Goal: Information Seeking & Learning: Learn about a topic

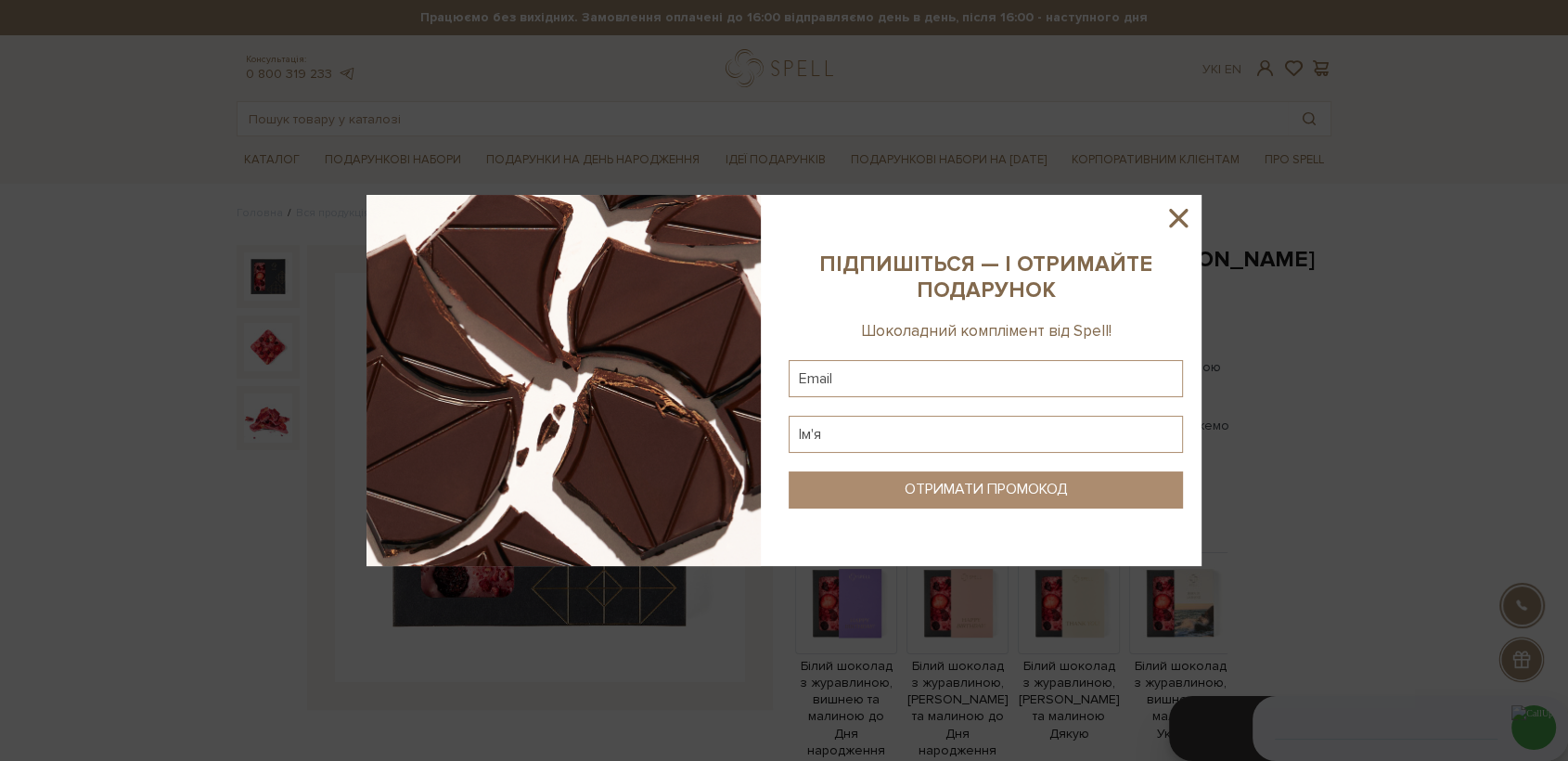
drag, startPoint x: 1174, startPoint y: 216, endPoint x: 1189, endPoint y: 164, distance: 54.1
click at [1180, 209] on icon at bounding box center [1178, 217] width 32 height 32
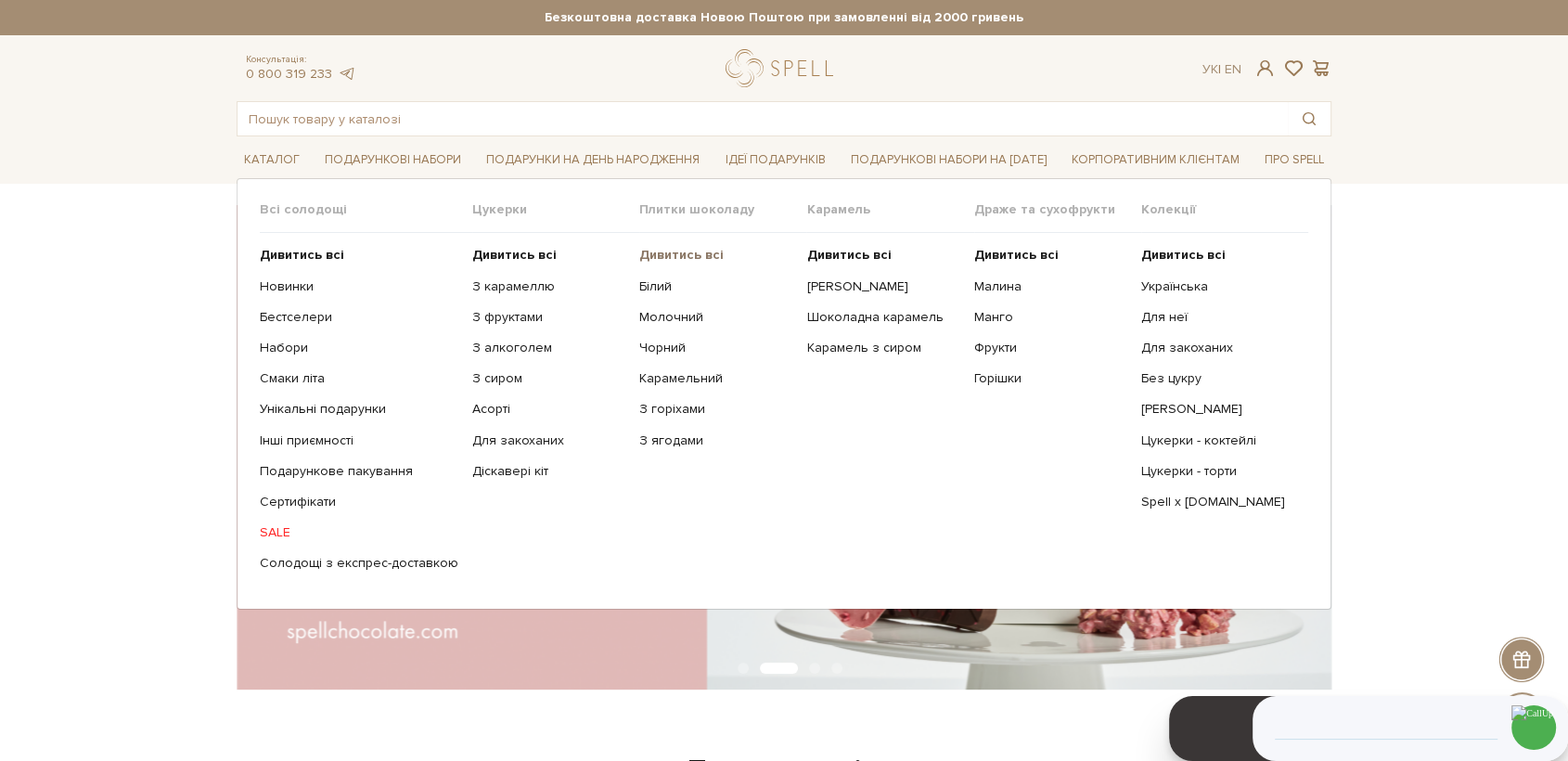
click at [672, 252] on b "Дивитись всі" at bounding box center [681, 254] width 84 height 15
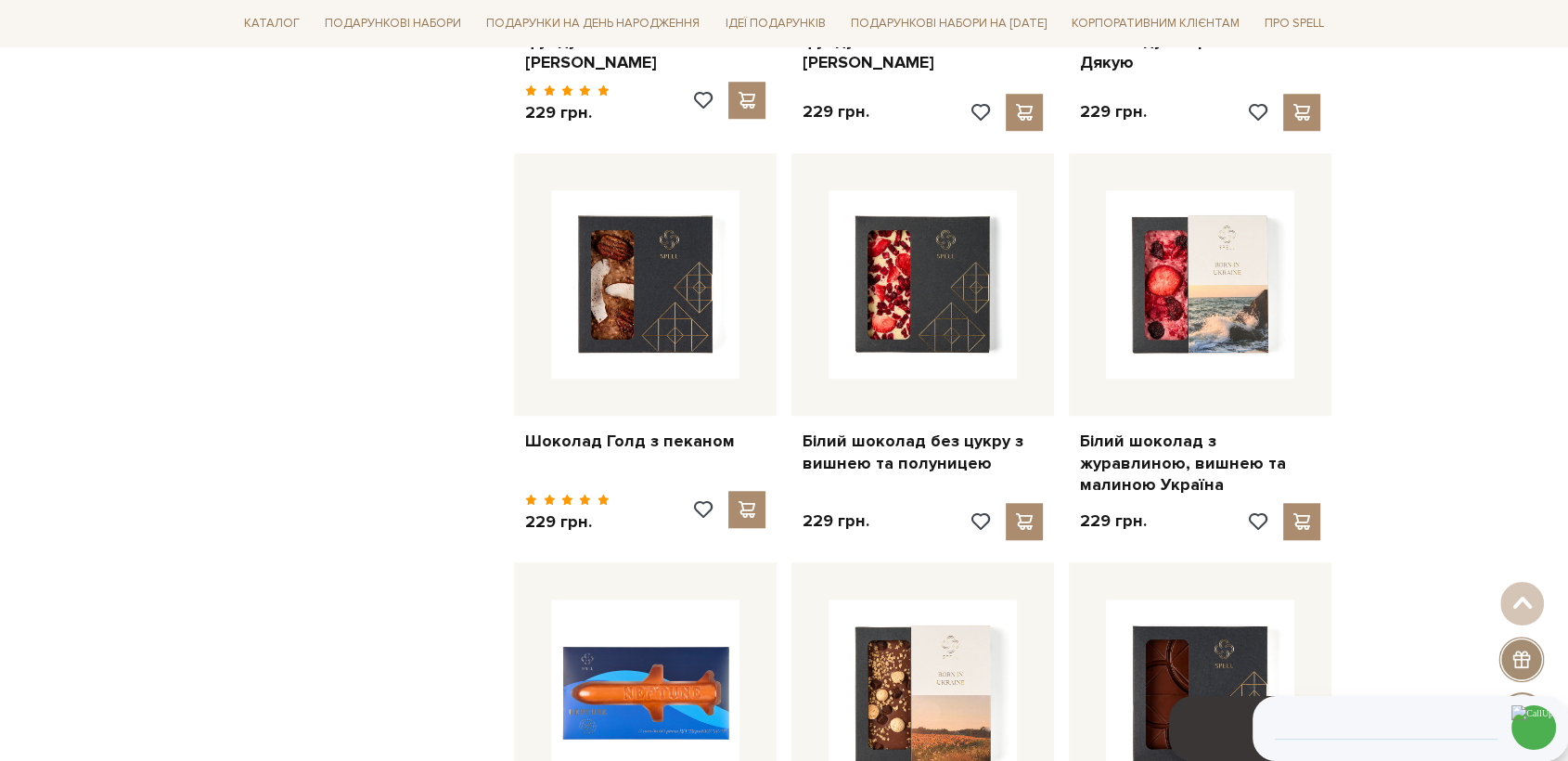
scroll to position [1855, 0]
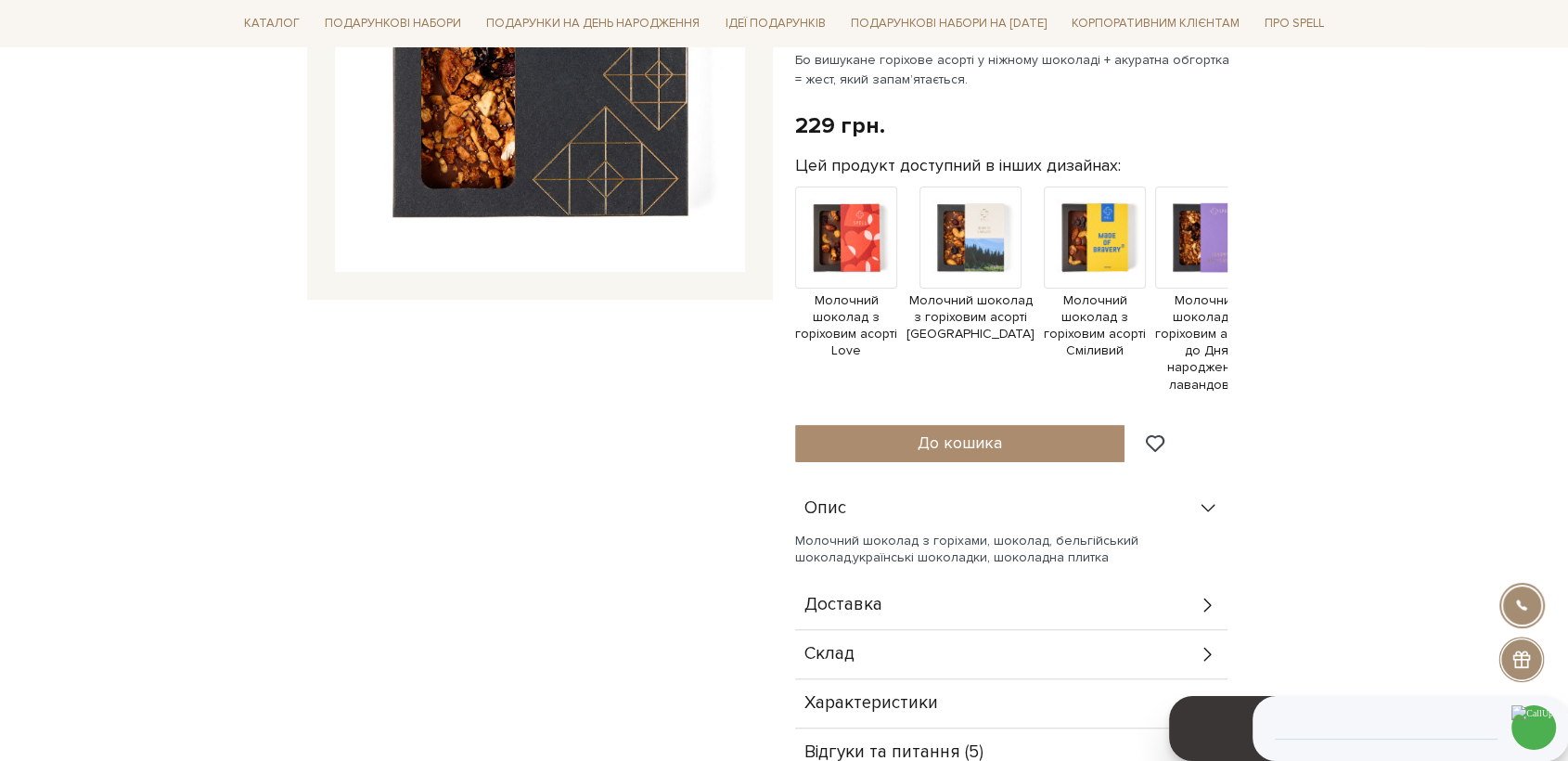
scroll to position [411, 0]
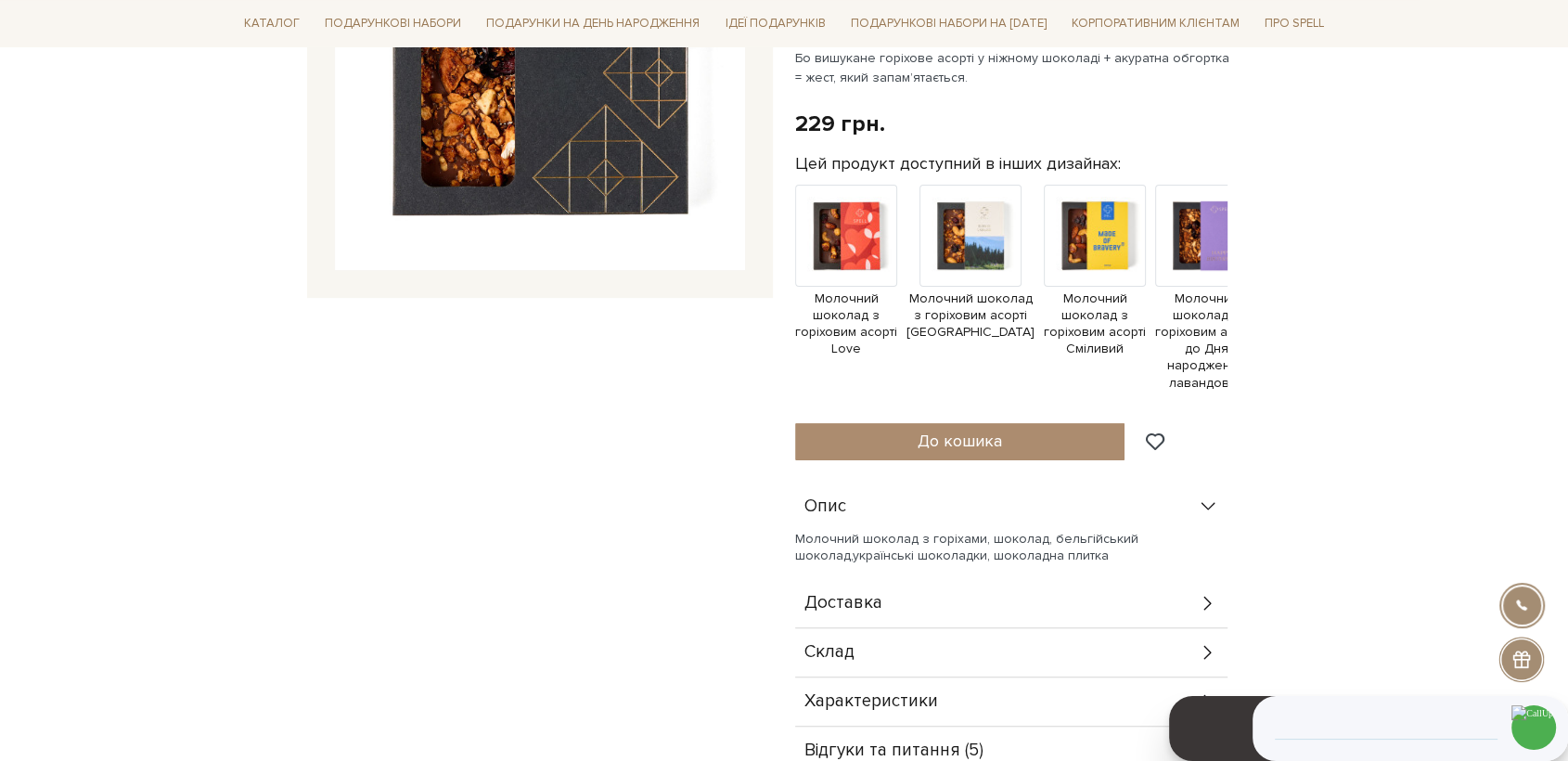
click at [930, 657] on div "Склад" at bounding box center [1012, 652] width 433 height 48
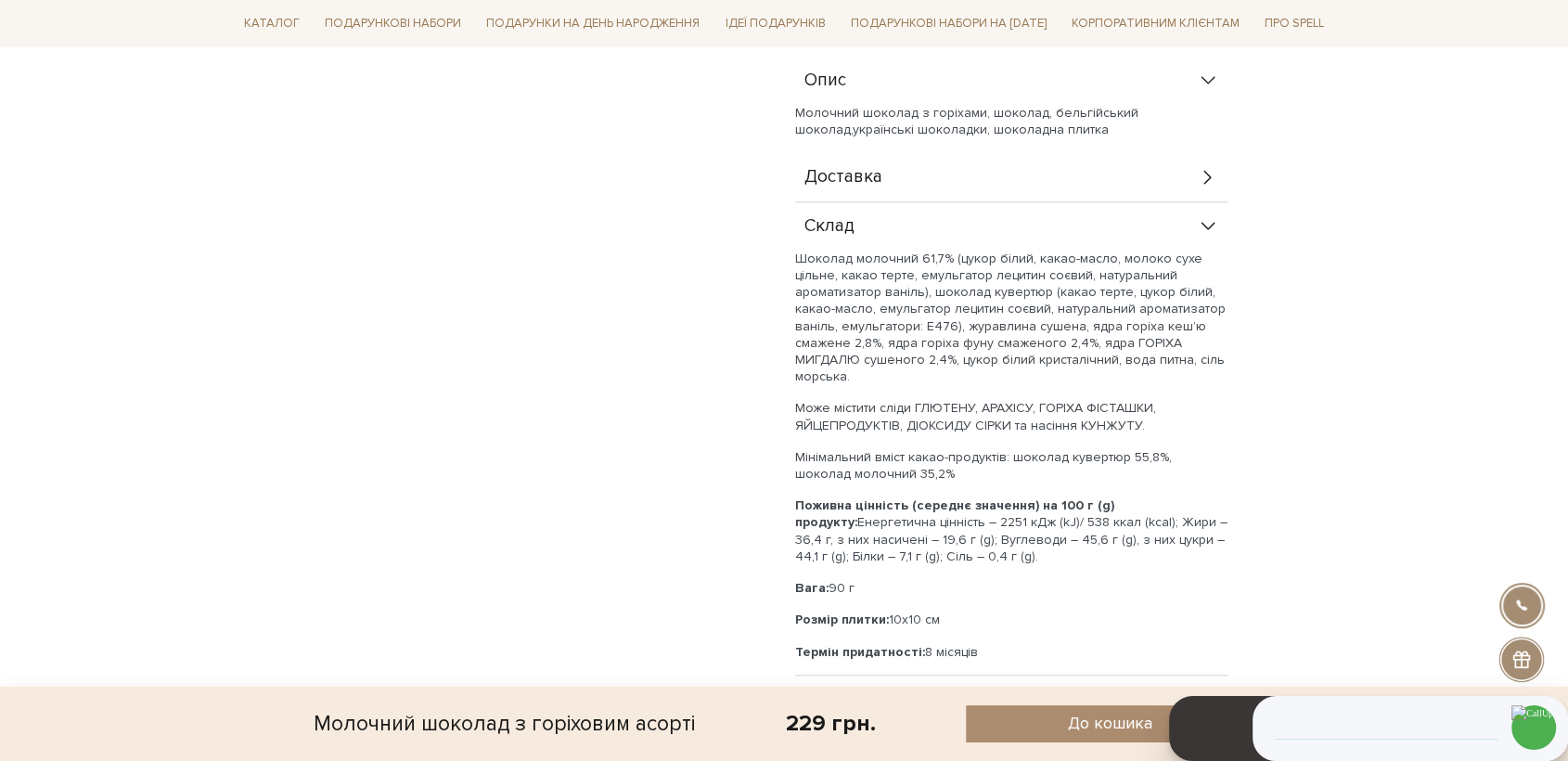
scroll to position [824, 0]
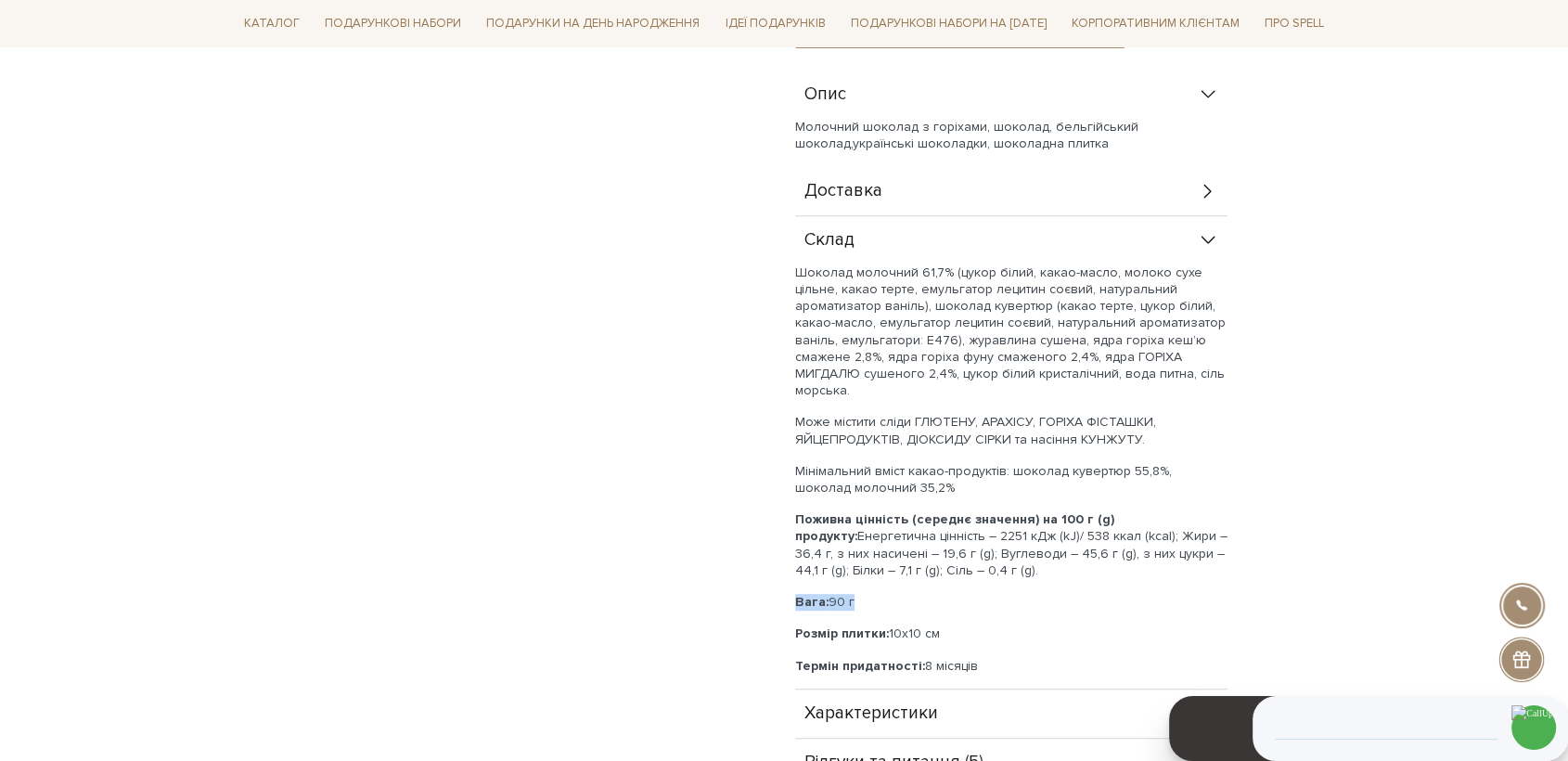
drag, startPoint x: 859, startPoint y: 594, endPoint x: 788, endPoint y: 589, distance: 71.2
click at [786, 604] on div "Молочний шоколад з горіховим асорті 5/5 Молочний шоколад із серйозним горіховим…" at bounding box center [1064, 104] width 558 height 1367
copy p "Вага: 90 г"
drag, startPoint x: 795, startPoint y: 271, endPoint x: 1001, endPoint y: 574, distance: 366.4
click at [1001, 574] on div "Шоколад молочний 61,7% (цукор білий, какао-масло, молоко сухе цільне, какао тер…" at bounding box center [1012, 469] width 433 height 410
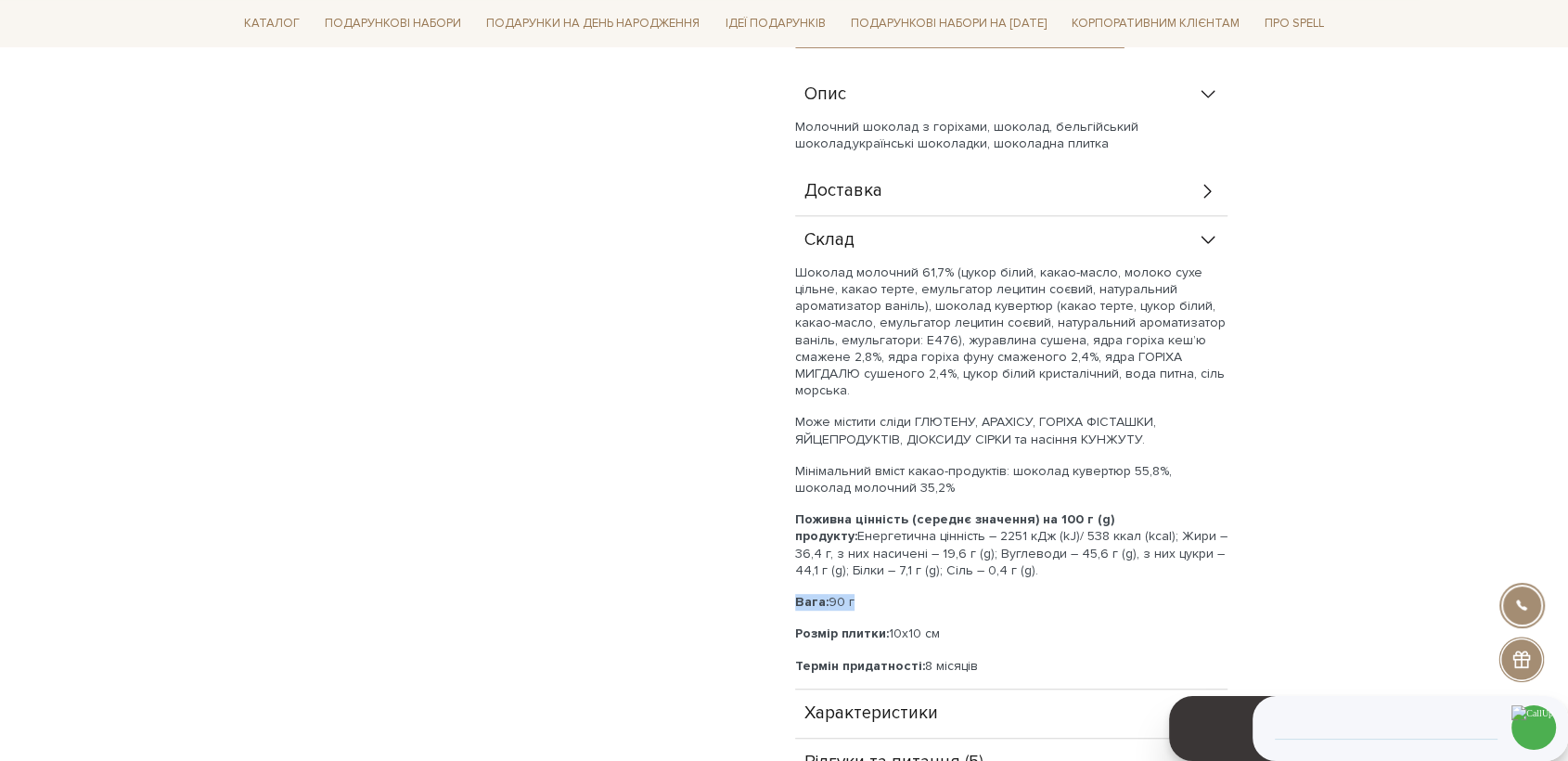
copy div "Шоколад молочний 61,7% (цукор білий, какао-масло, молоко сухе цільне, какао тер…"
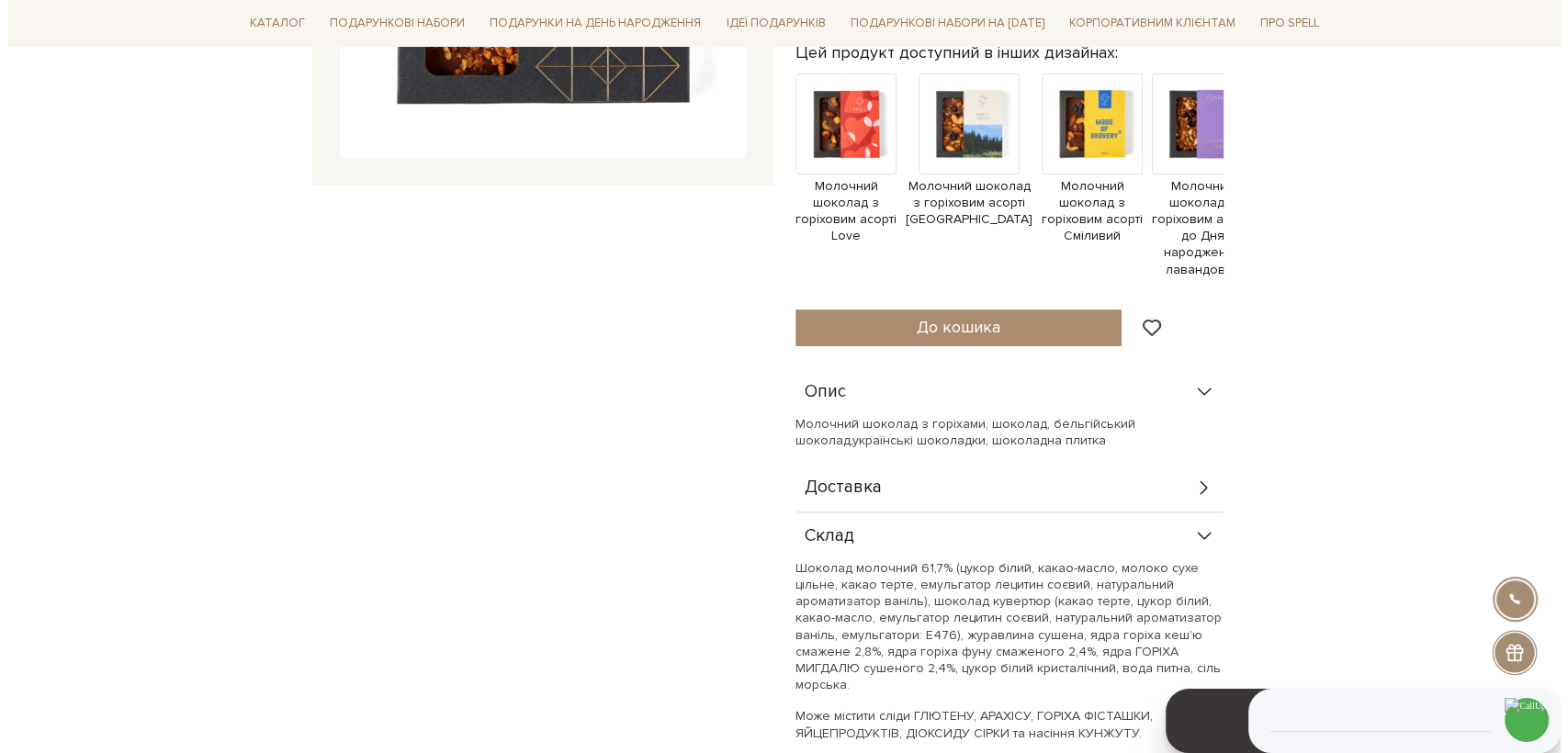
scroll to position [0, 0]
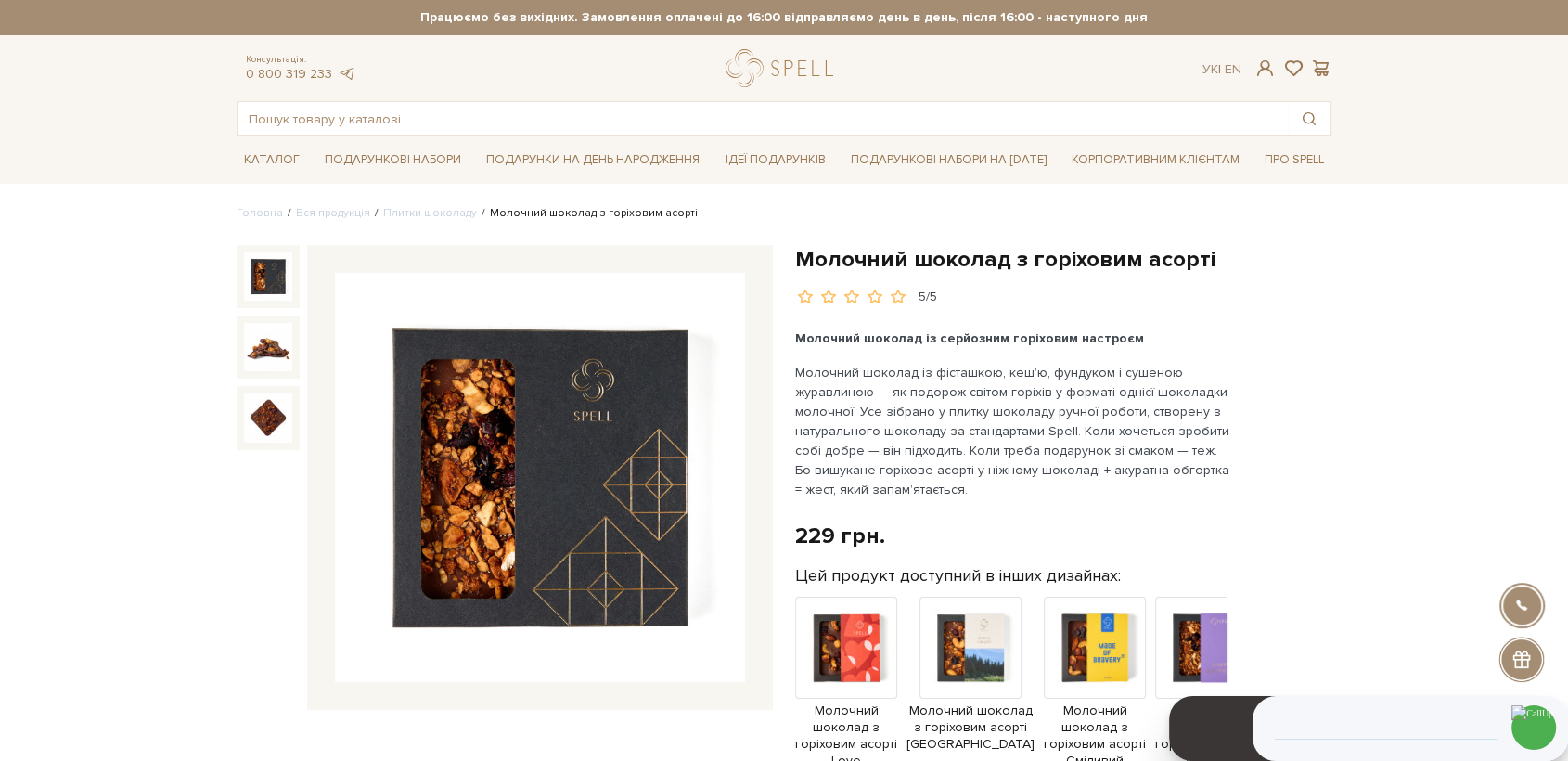
click at [594, 387] on img at bounding box center [540, 477] width 411 height 410
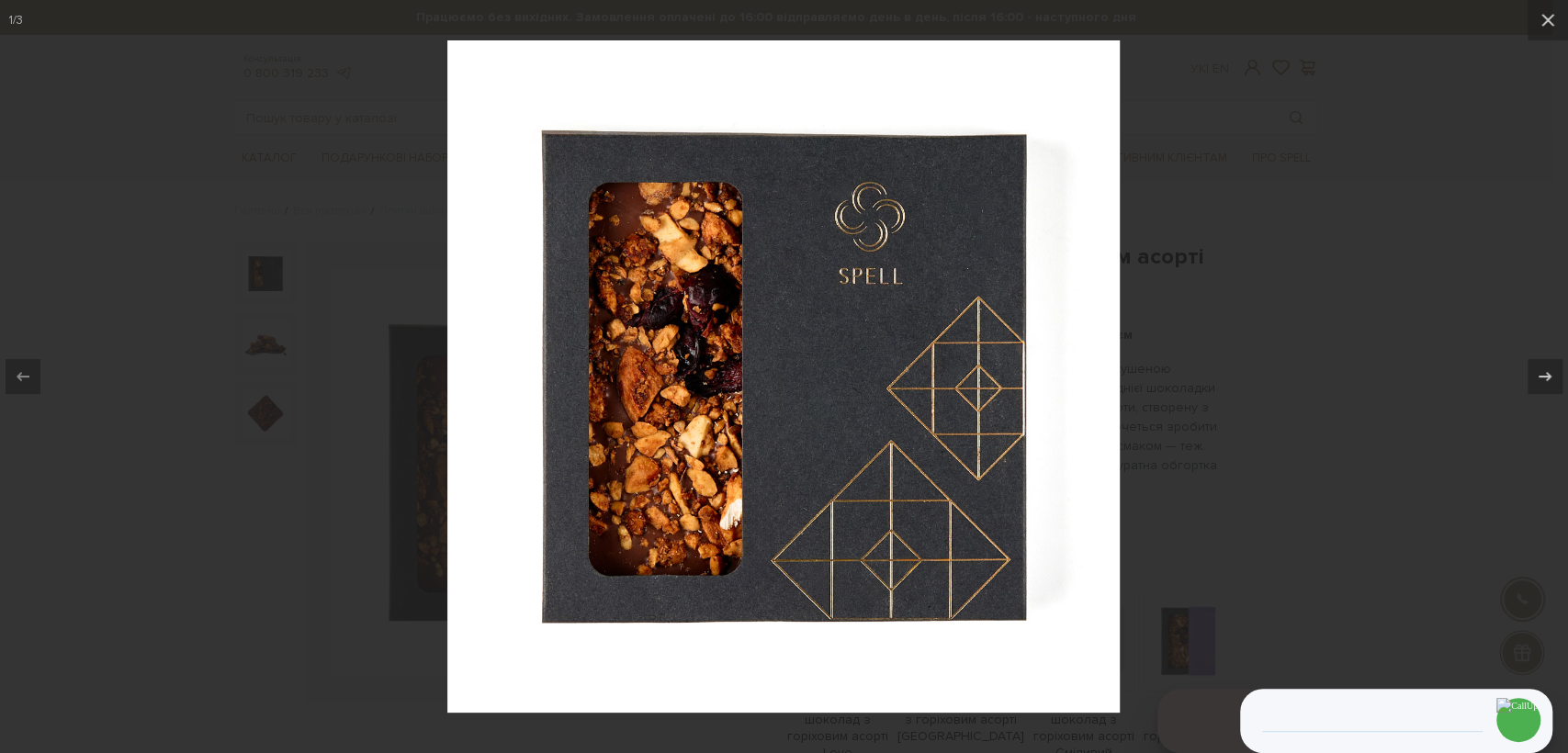
drag, startPoint x: 1308, startPoint y: 302, endPoint x: 1102, endPoint y: 386, distance: 222.5
click at [1304, 304] on div at bounding box center [784, 376] width 1568 height 753
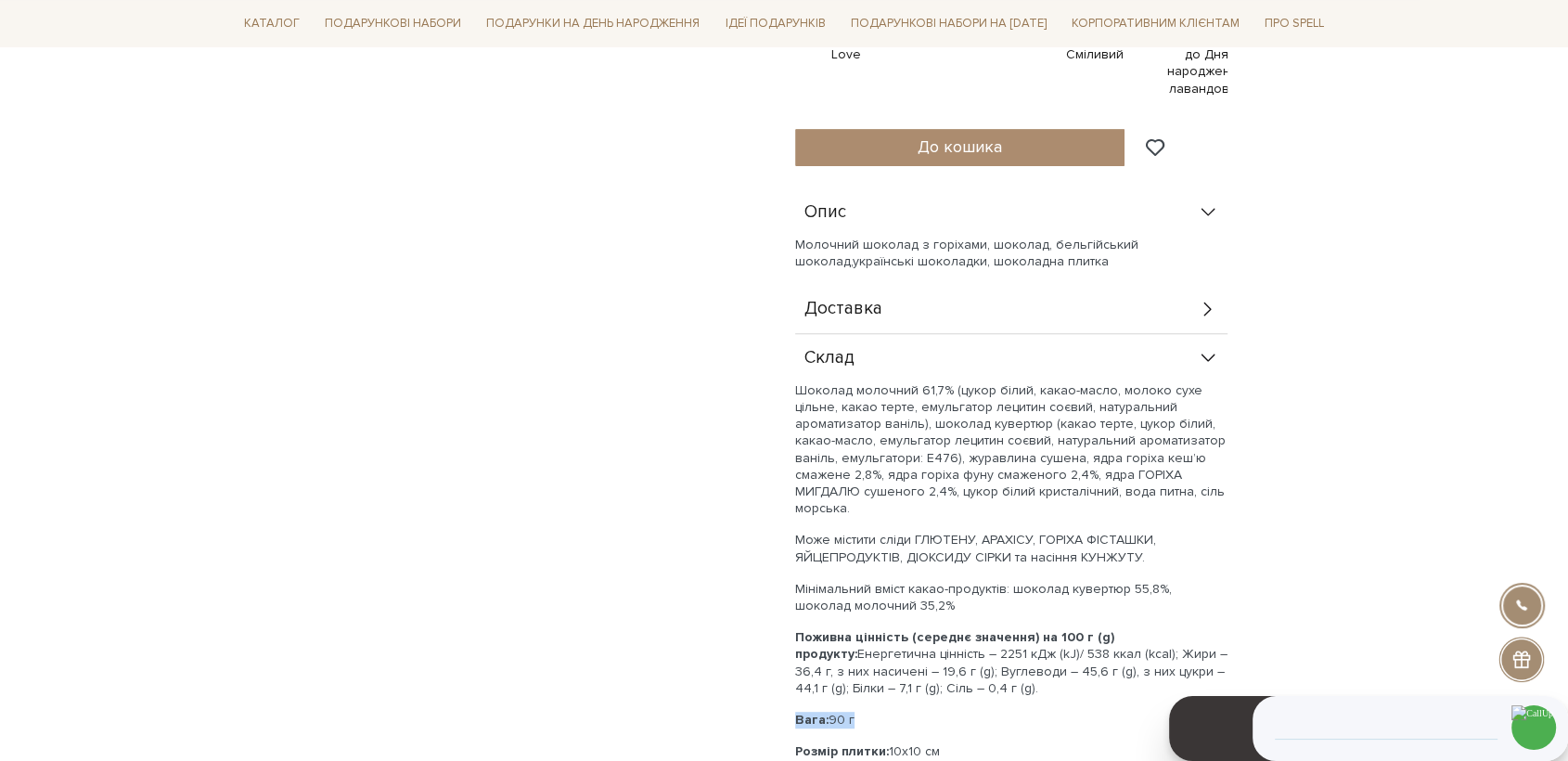
scroll to position [927, 0]
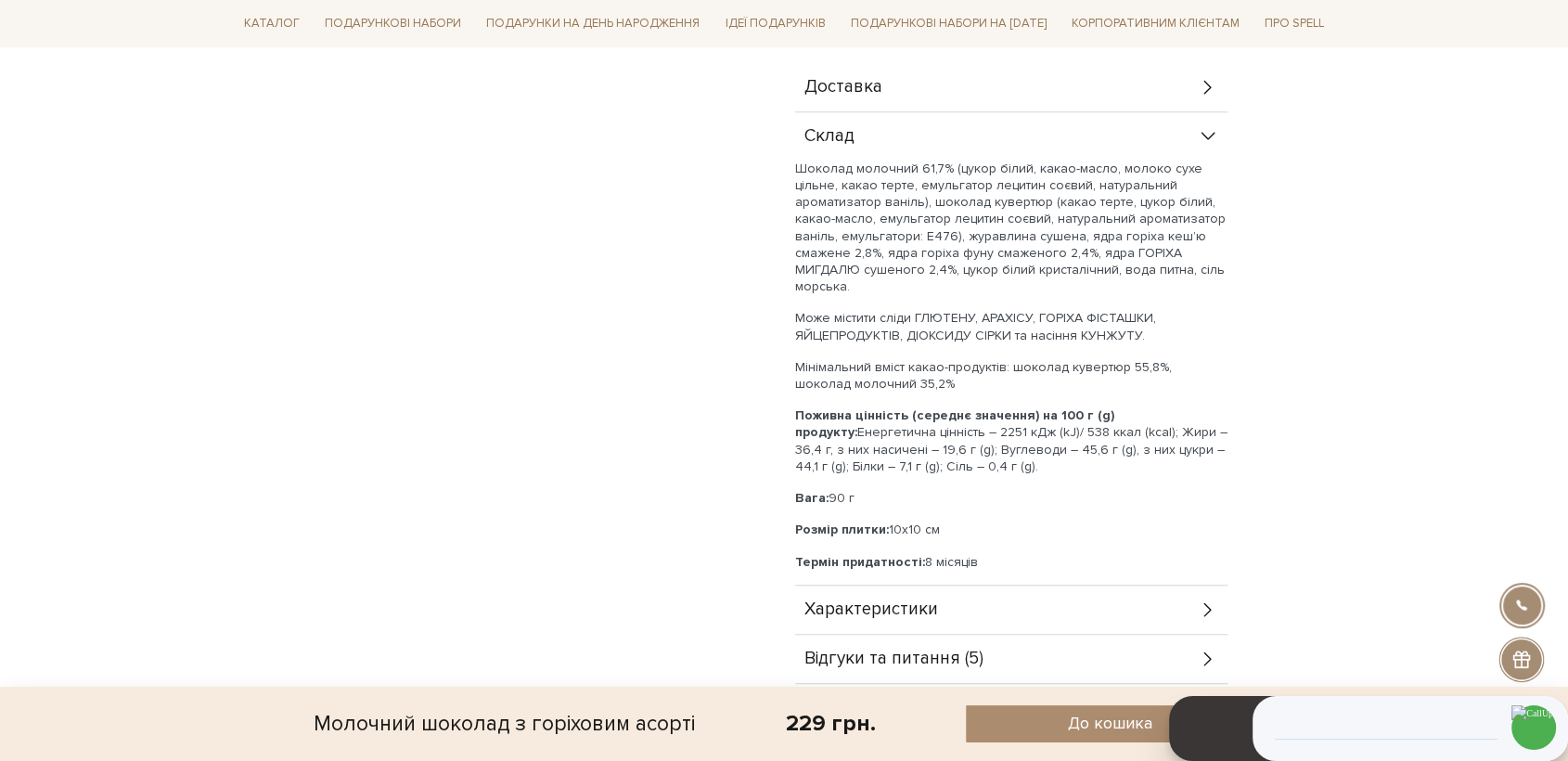
click at [1033, 504] on p "Вага: 90 г" at bounding box center [1012, 497] width 433 height 16
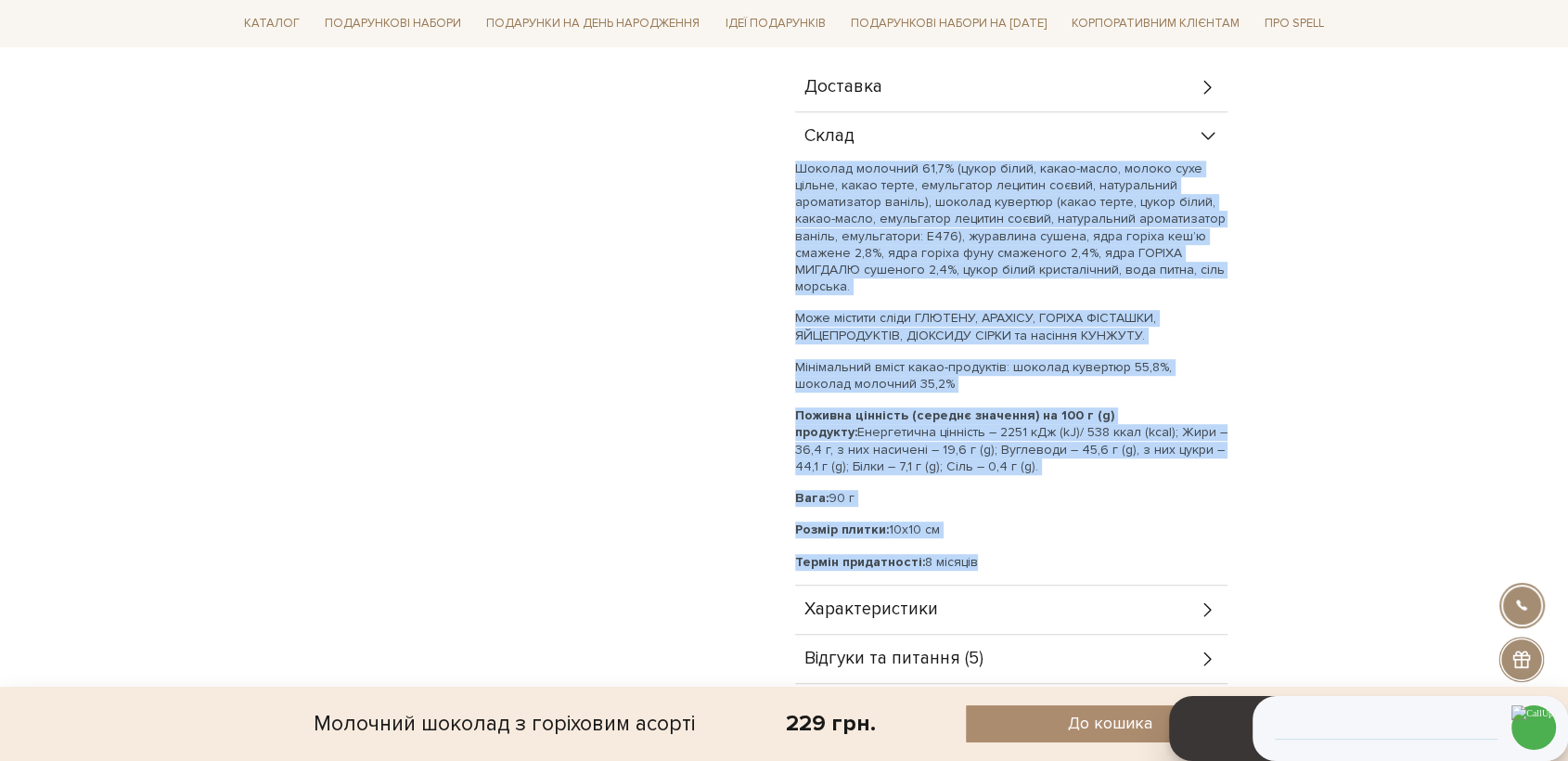
drag, startPoint x: 1008, startPoint y: 562, endPoint x: 793, endPoint y: 176, distance: 441.8
click at [795, 174] on div "Шоколад молочний 61,7% (цукор білий, какао-масло, молоко сухе цільне, какао тер…" at bounding box center [1012, 365] width 433 height 410
copy div "Шоколад молочний 61,7% (цукор білий, какао-масло, молоко сухе цільне, какао тер…"
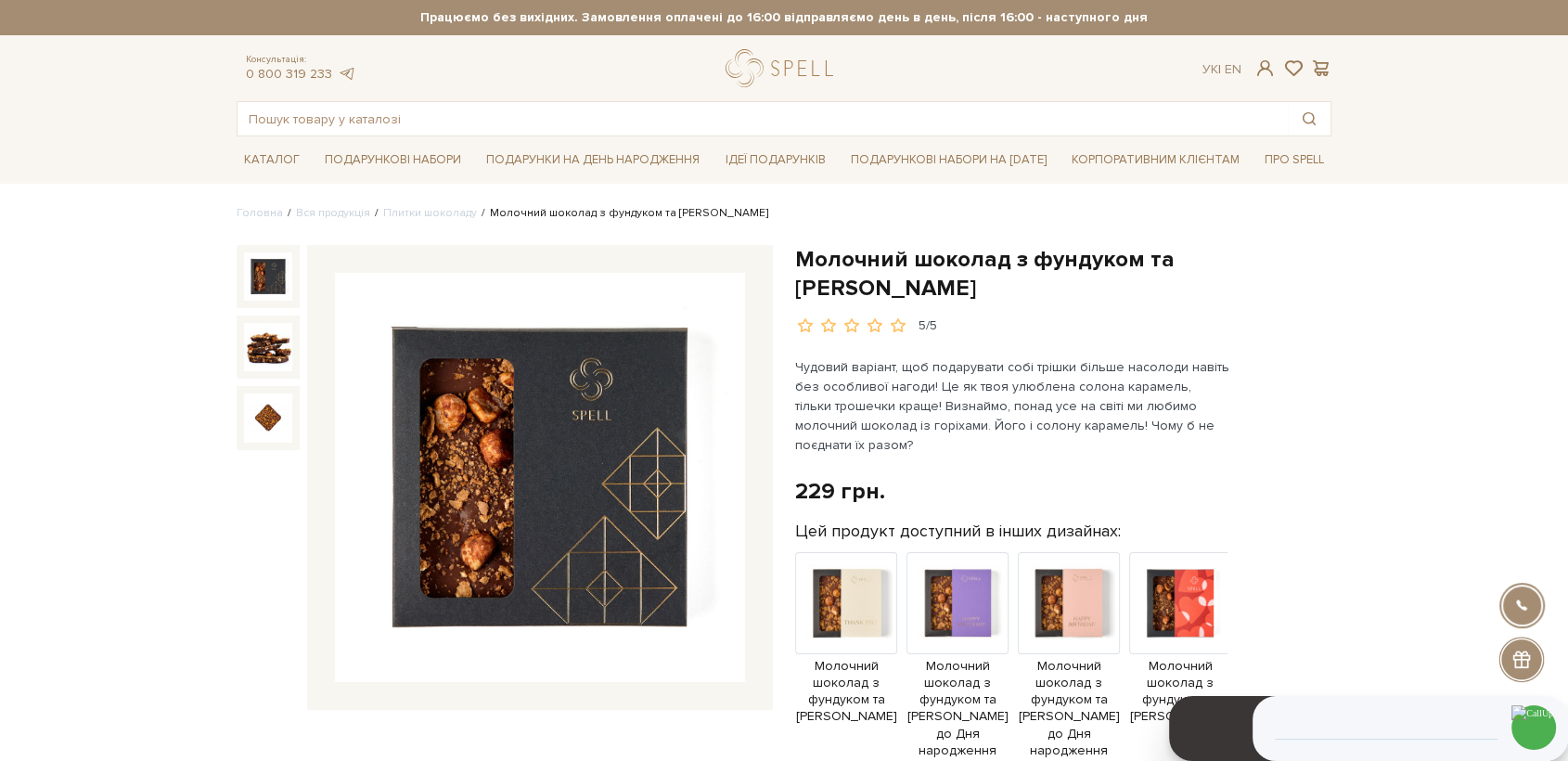
drag, startPoint x: 870, startPoint y: 283, endPoint x: 797, endPoint y: 255, distance: 78.2
click at [797, 255] on h1 "Молочний шоколад з фундуком та [PERSON_NAME]" at bounding box center [1063, 274] width 536 height 58
click at [590, 447] on img at bounding box center [540, 477] width 411 height 410
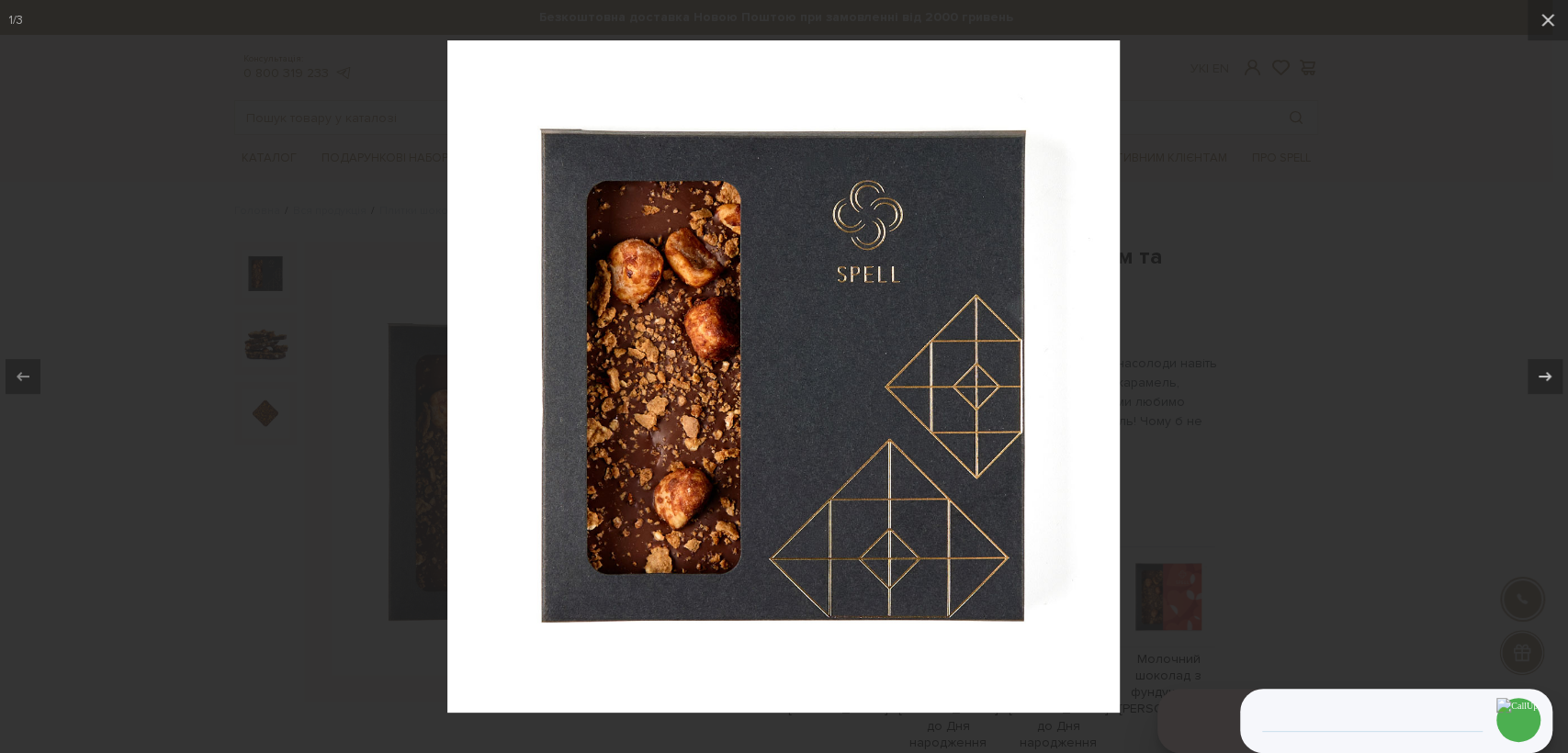
click at [1344, 309] on div at bounding box center [784, 376] width 1568 height 753
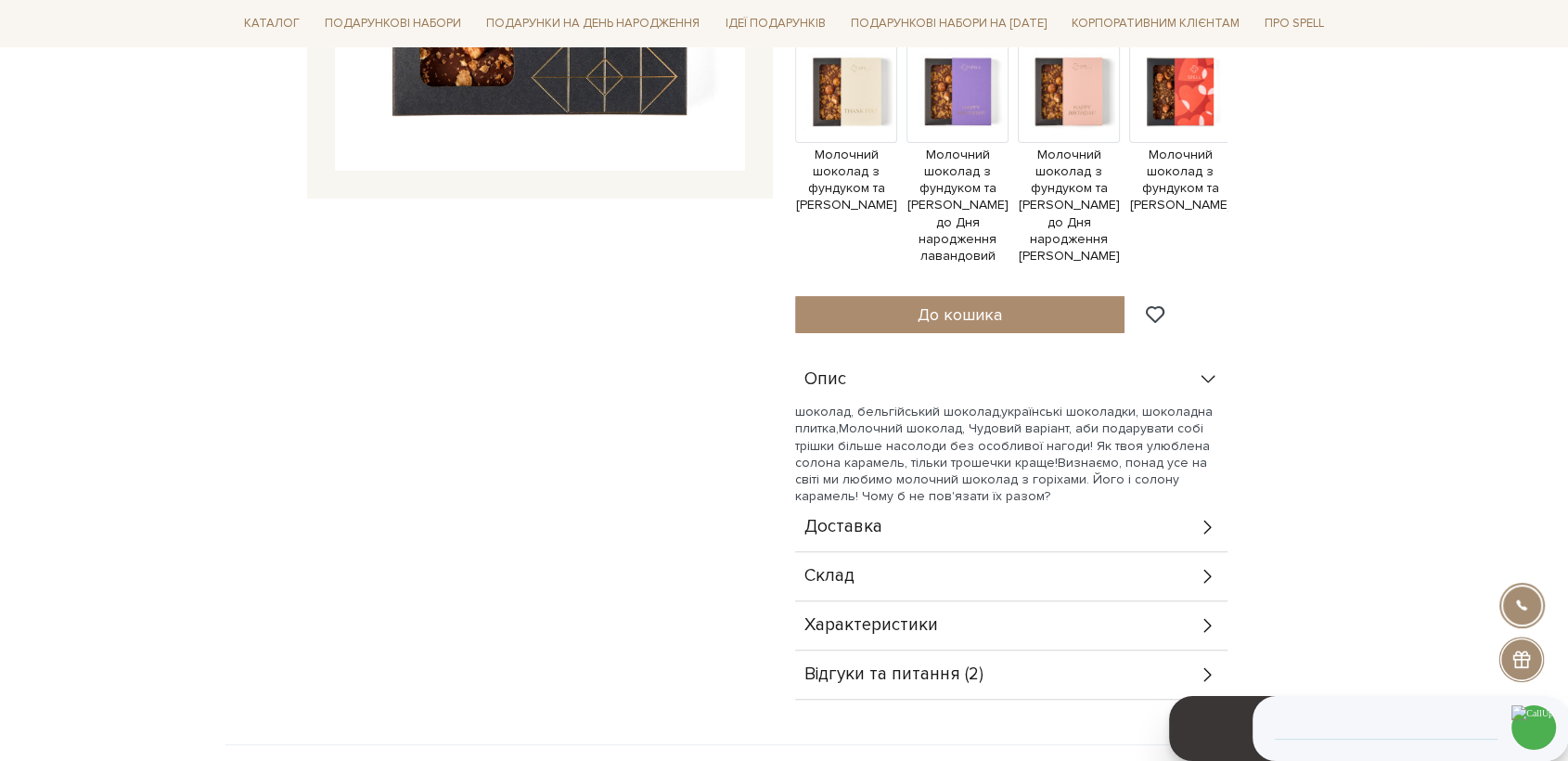
scroll to position [515, 0]
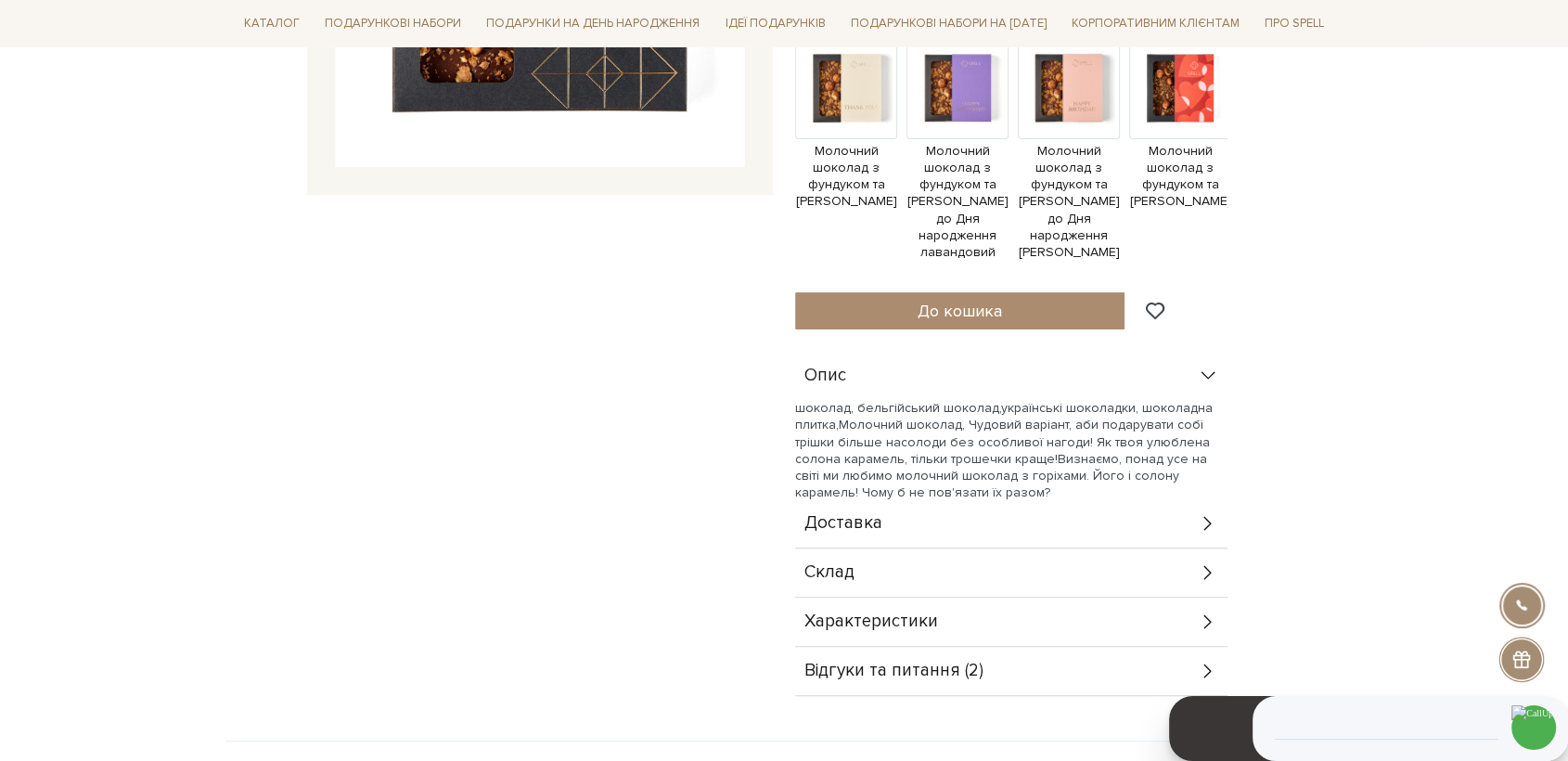
drag, startPoint x: 880, startPoint y: 578, endPoint x: 883, endPoint y: 590, distance: 12.4
click at [880, 578] on div "Склад" at bounding box center [1012, 573] width 433 height 48
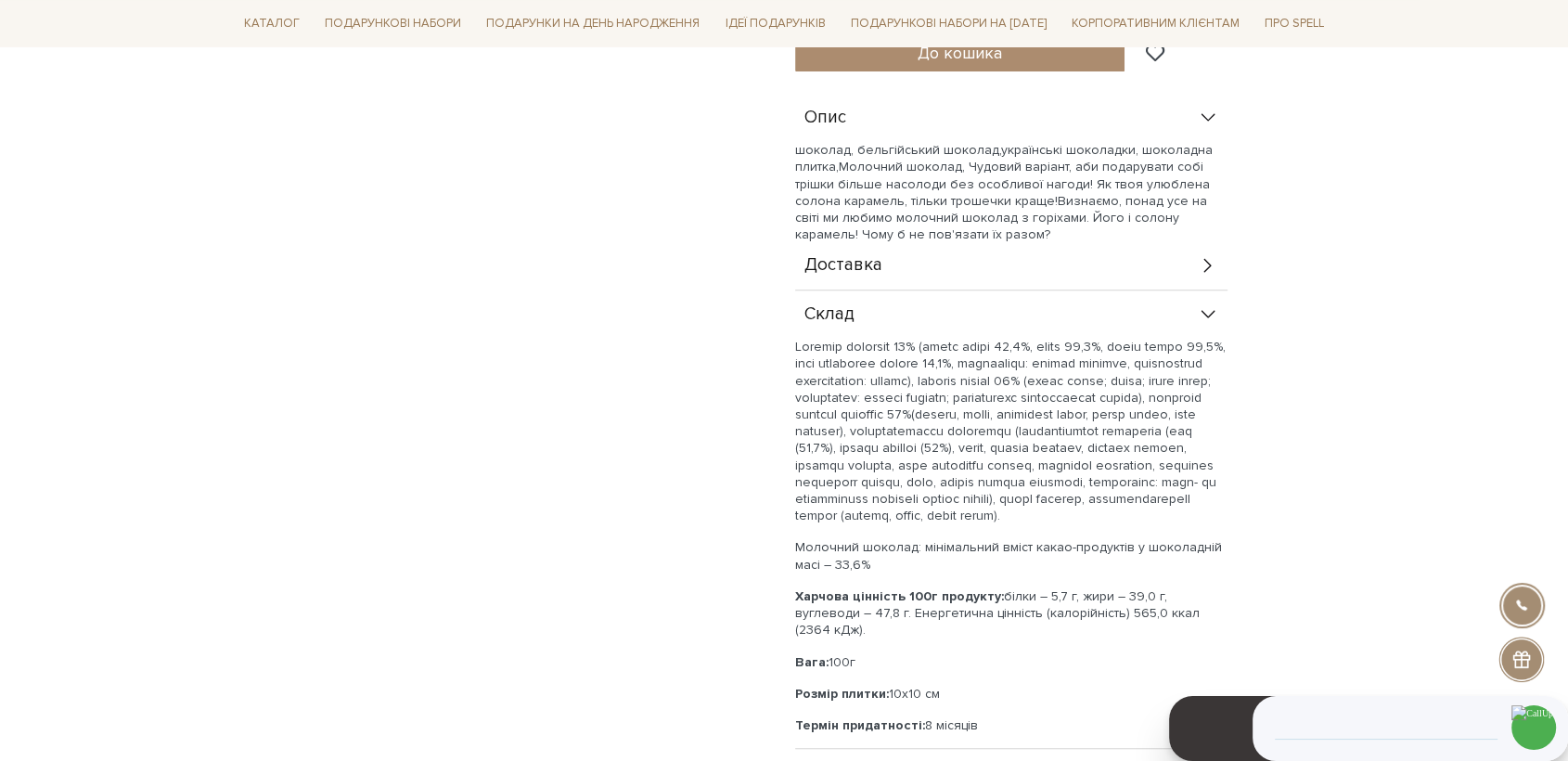
scroll to position [824, 0]
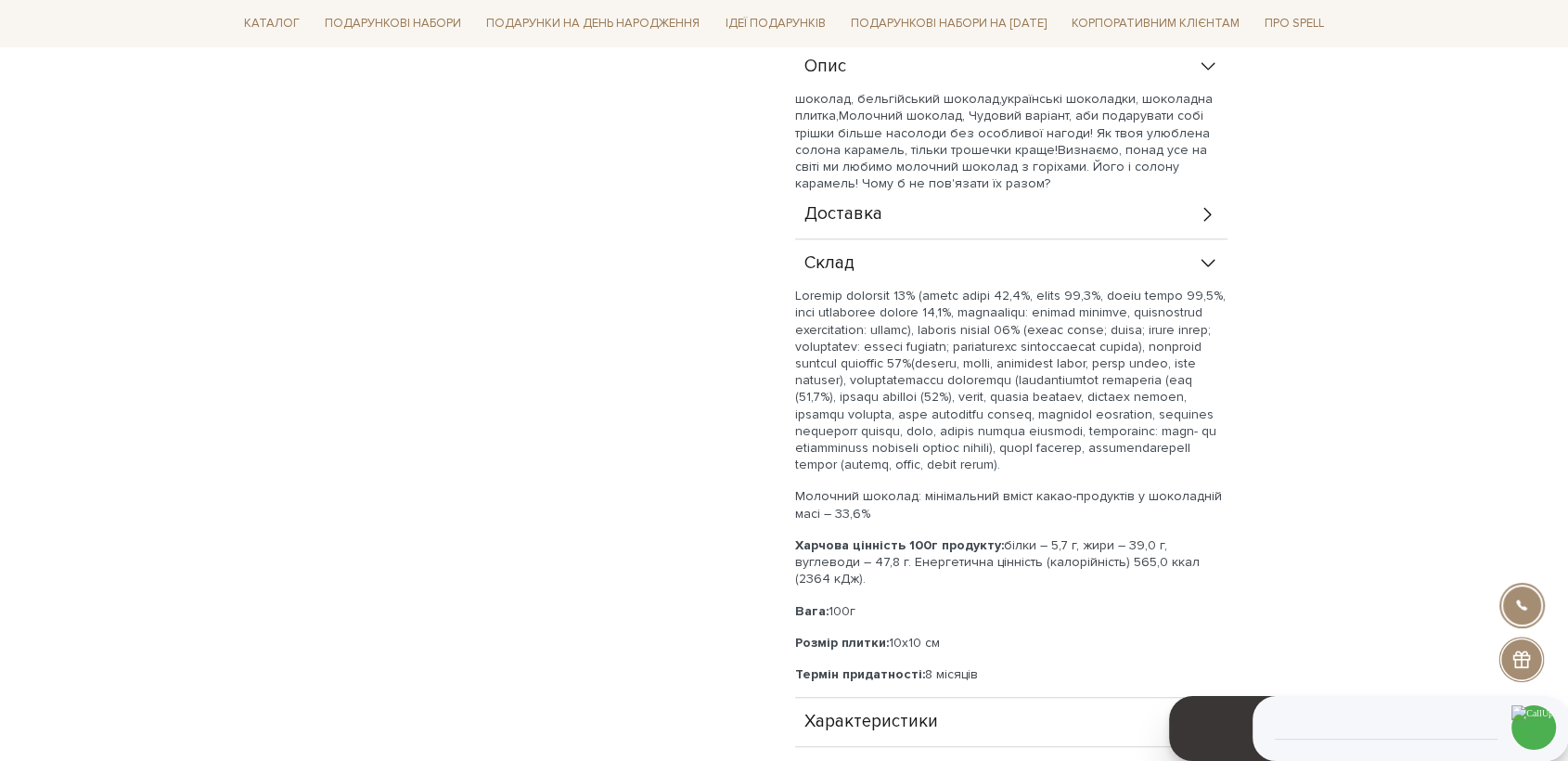
drag, startPoint x: 987, startPoint y: 676, endPoint x: 795, endPoint y: 277, distance: 442.8
click at [795, 277] on div "Склад Молочний шоколад: мінімальний вміст какао-продуктів у шоколадній масі – 3…" at bounding box center [1012, 468] width 433 height 458
copy div "Склад Шоколад молочний 45% (какао терте 11,0%, цукор 42,0%, масло какао 24,0%, …"
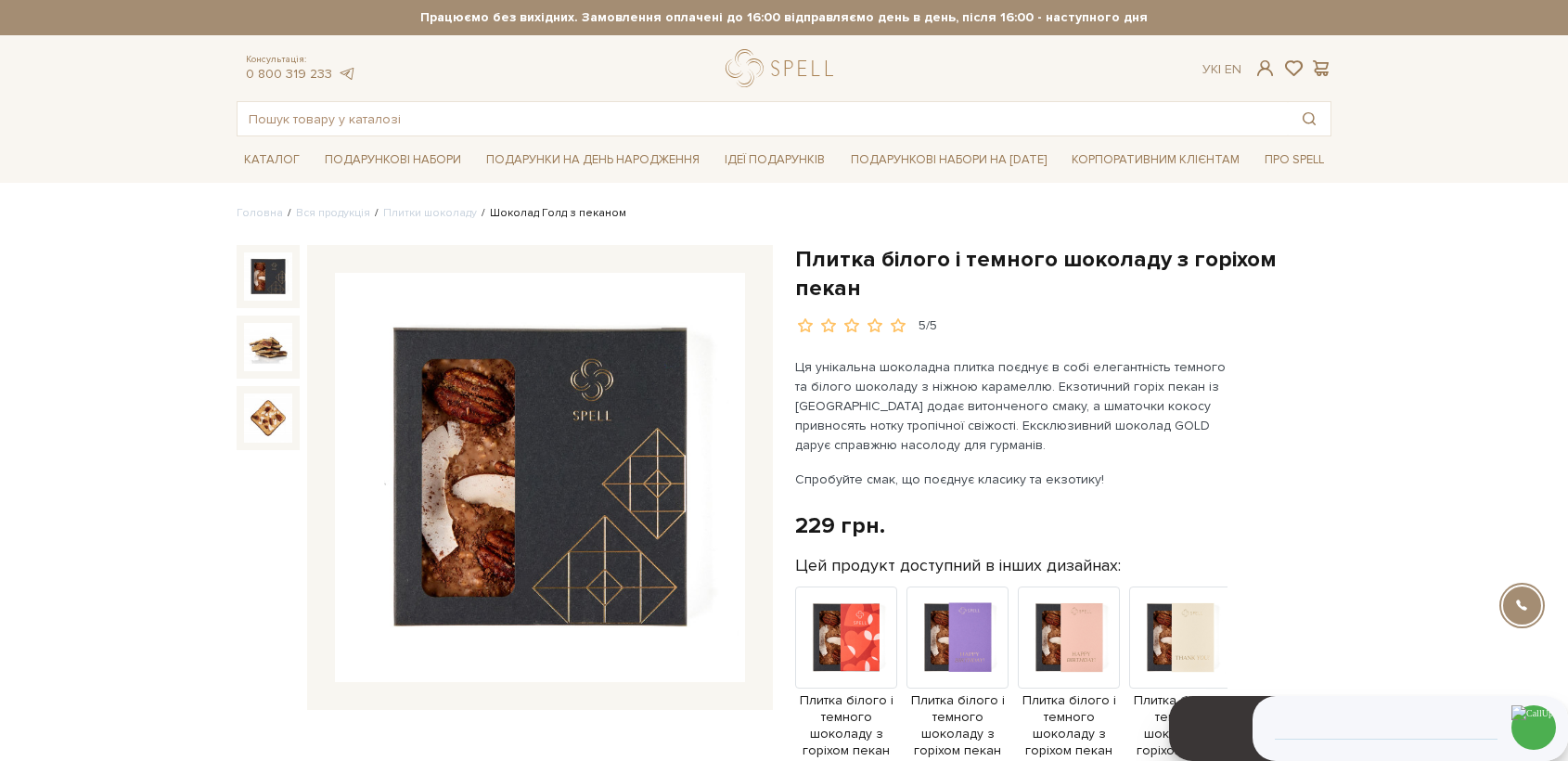
click at [597, 455] on img at bounding box center [540, 477] width 411 height 410
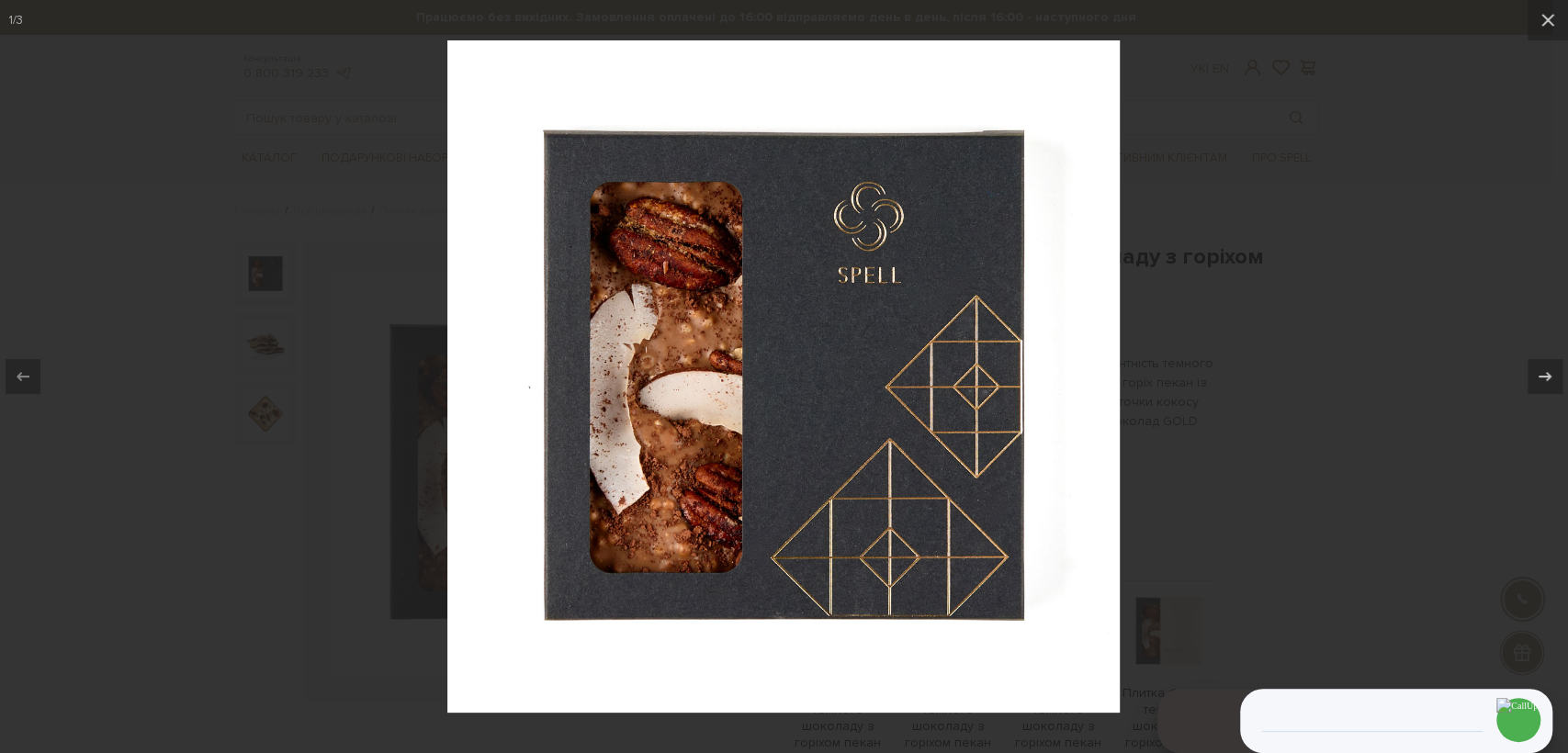
click at [1225, 393] on div at bounding box center [784, 376] width 1568 height 753
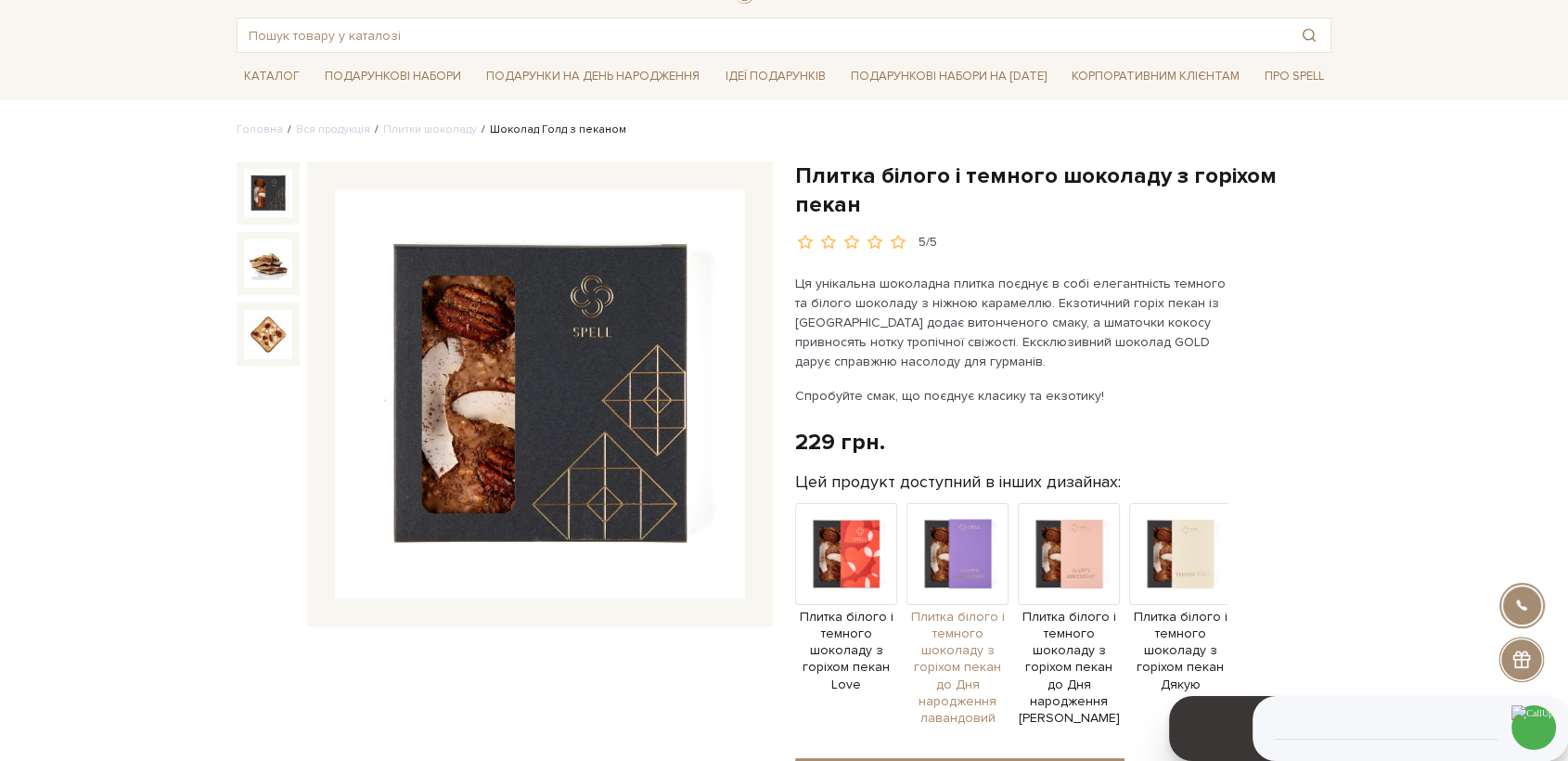
scroll to position [824, 0]
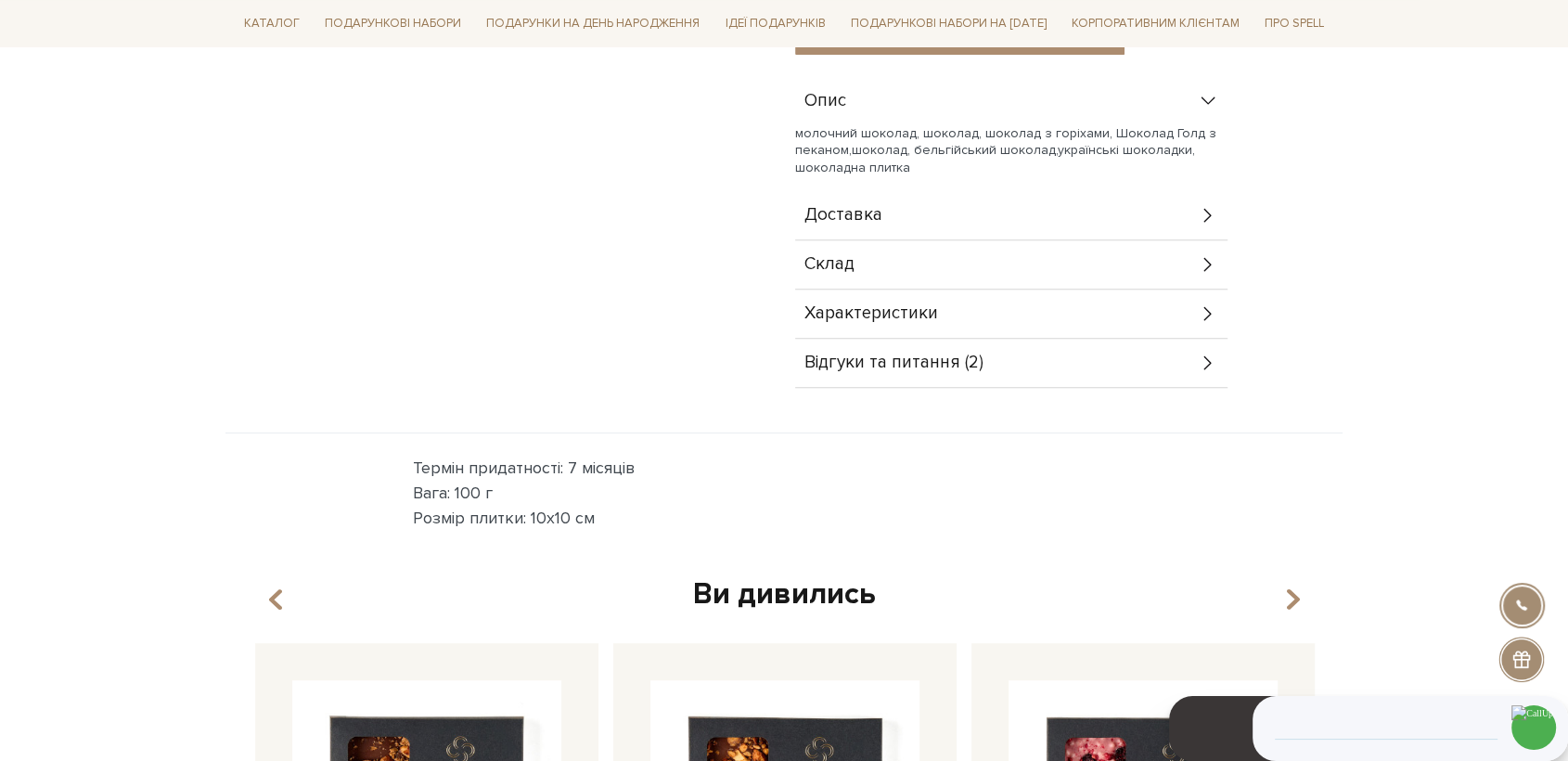
click at [916, 305] on span "Характеристики" at bounding box center [871, 313] width 133 height 16
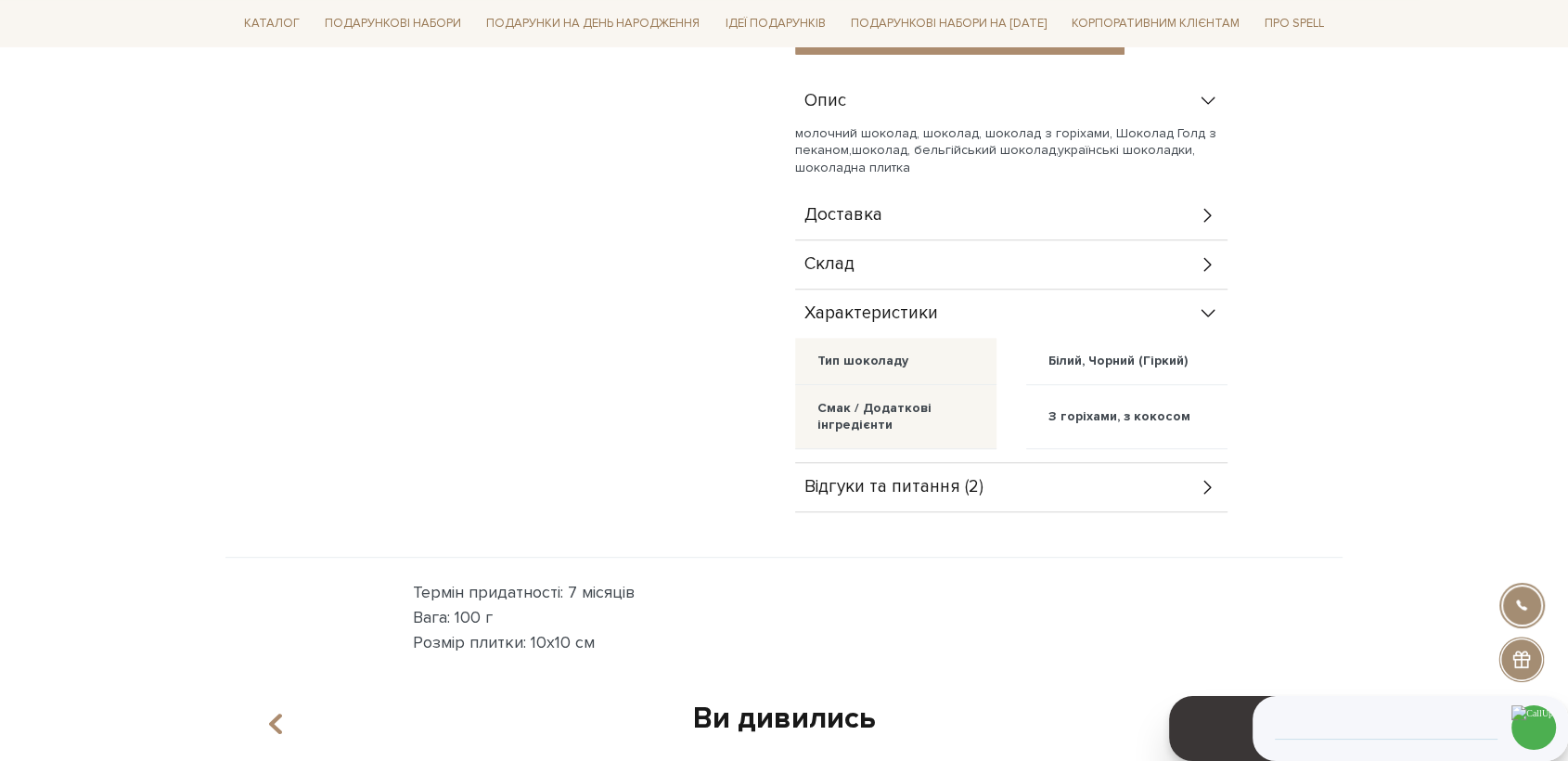
click at [869, 240] on div "Склад" at bounding box center [1012, 265] width 433 height 48
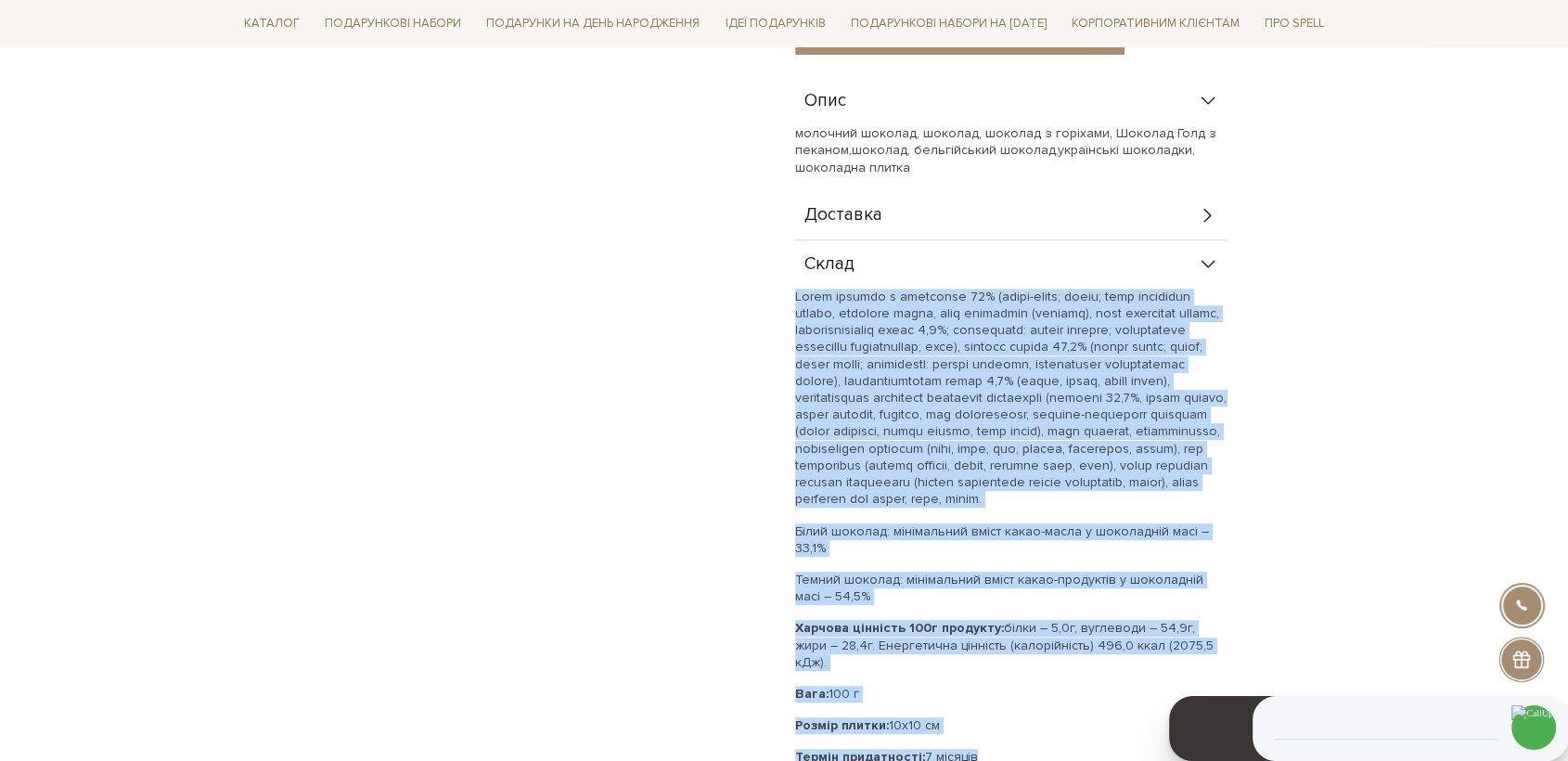
drag, startPoint x: 969, startPoint y: 717, endPoint x: 798, endPoint y: 256, distance: 491.7
click at [798, 289] on div "Білий шоколад: мінімальний вміст какао-масла у шоколадній масі – 33,1% Темний ш…" at bounding box center [1012, 527] width 433 height 478
copy div "Білий шоколад з карамеллю 48% (какао-масло; цукор; сухе незбиране молоко, молоч…"
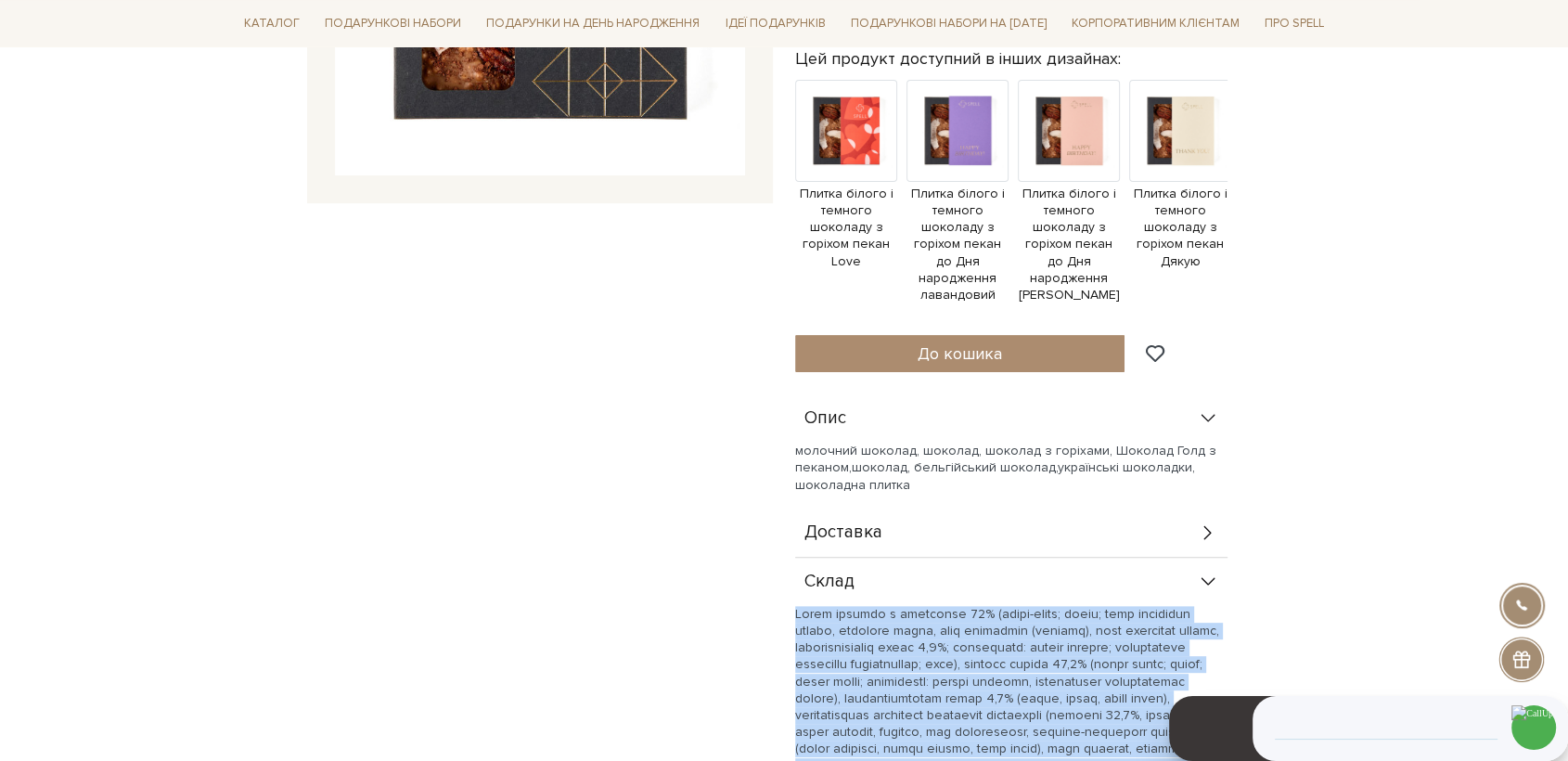
scroll to position [103, 0]
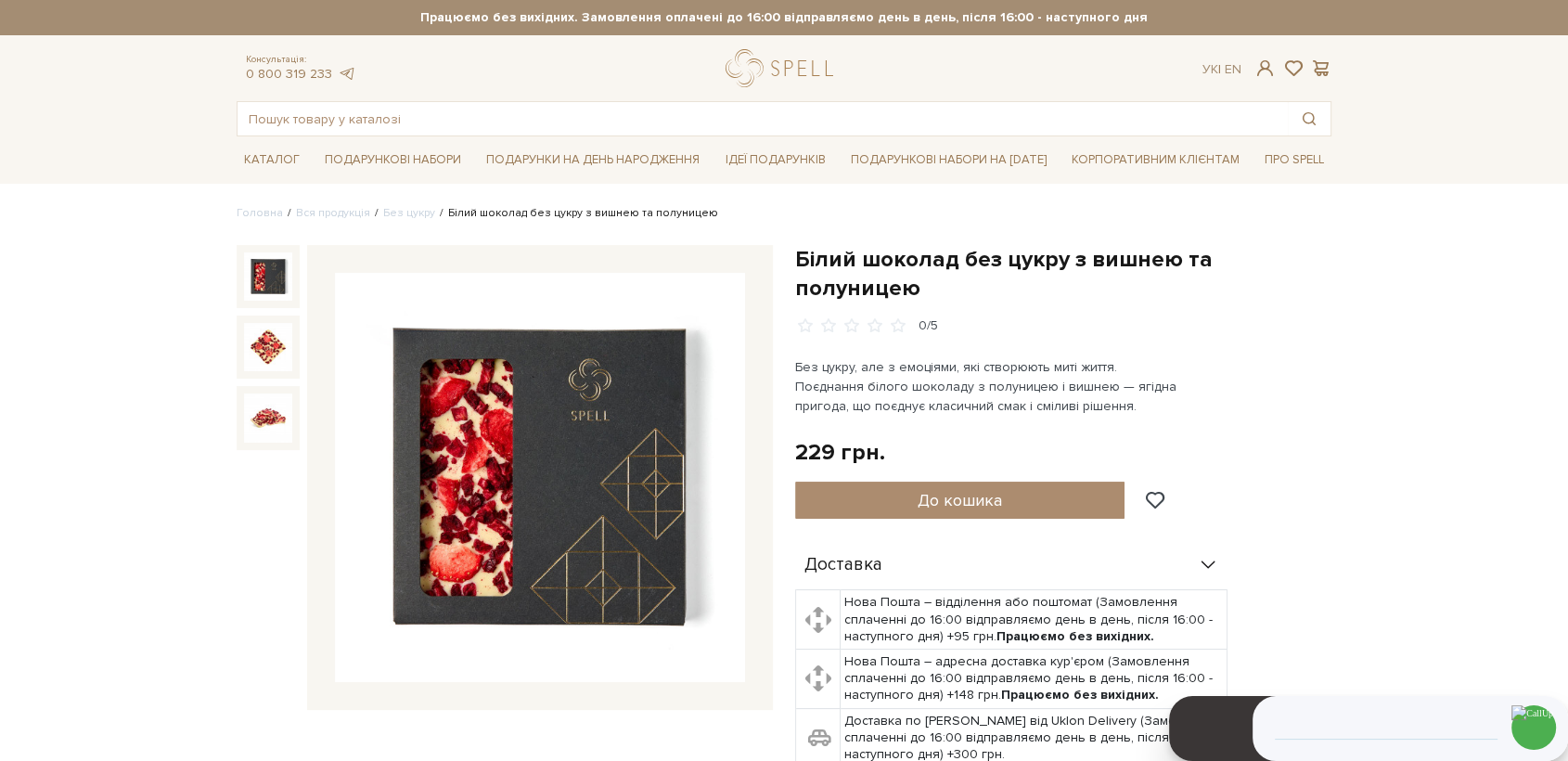
click at [611, 449] on img at bounding box center [540, 477] width 411 height 410
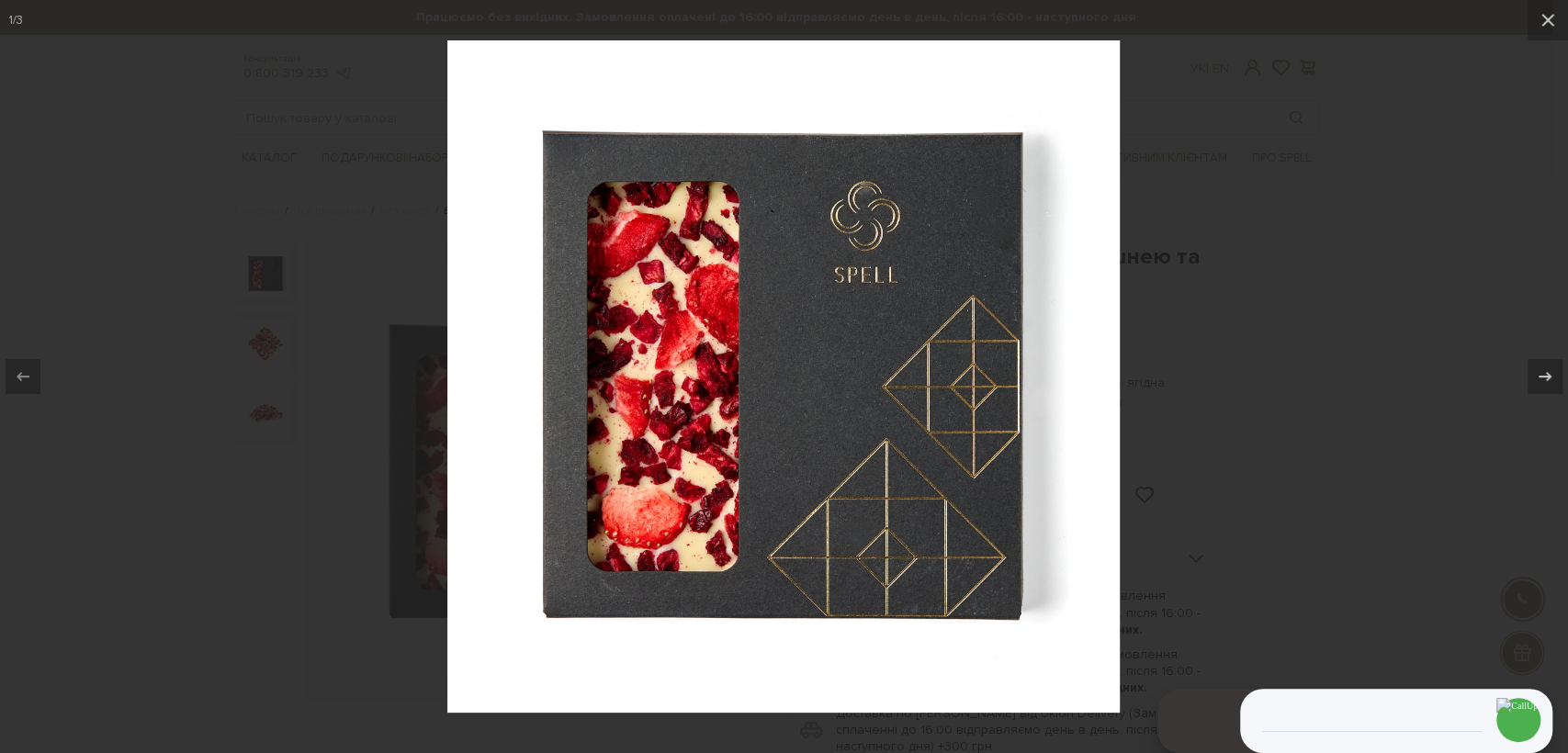
click at [1303, 265] on div at bounding box center [784, 376] width 1568 height 753
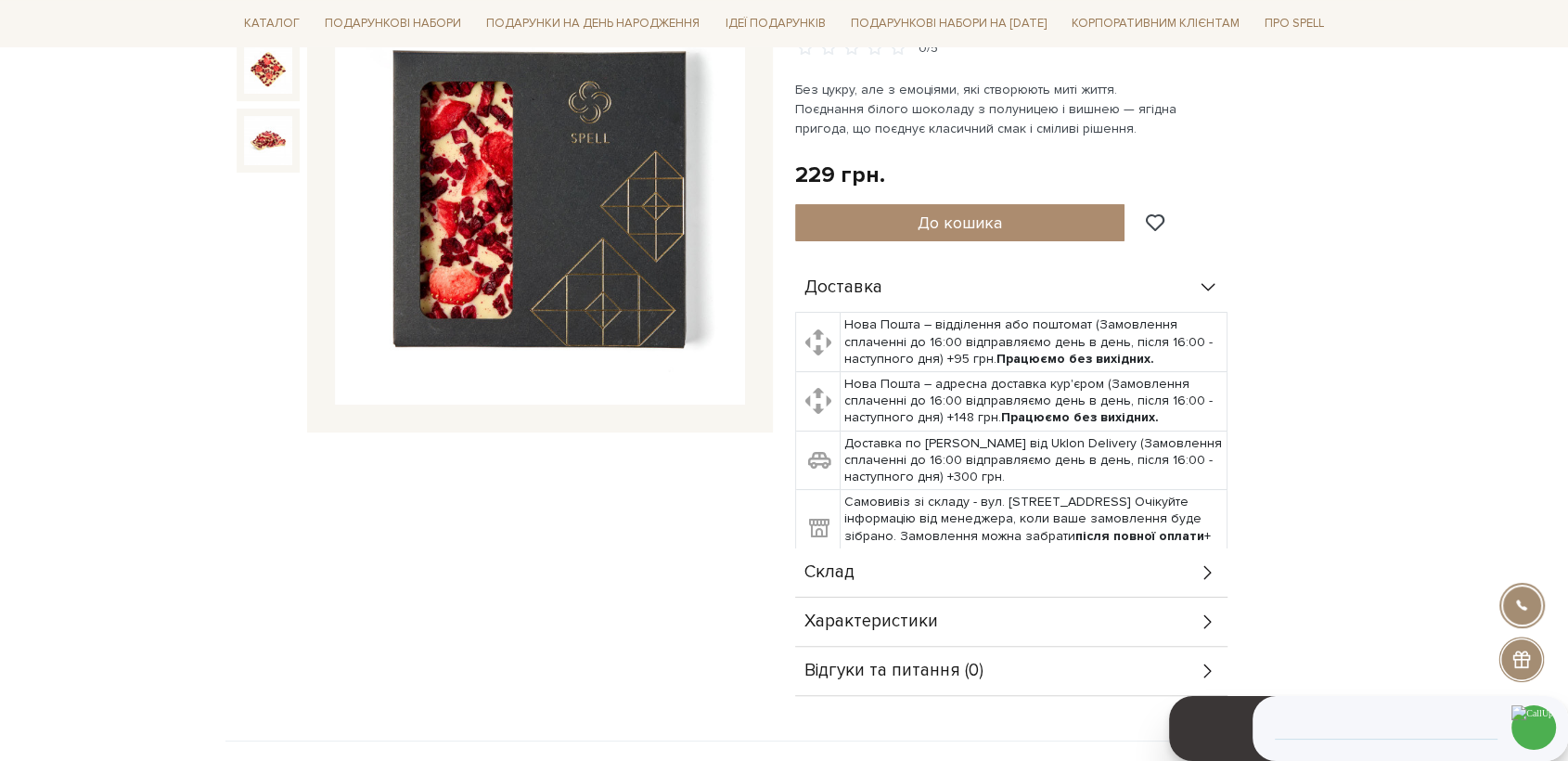
scroll to position [411, 0]
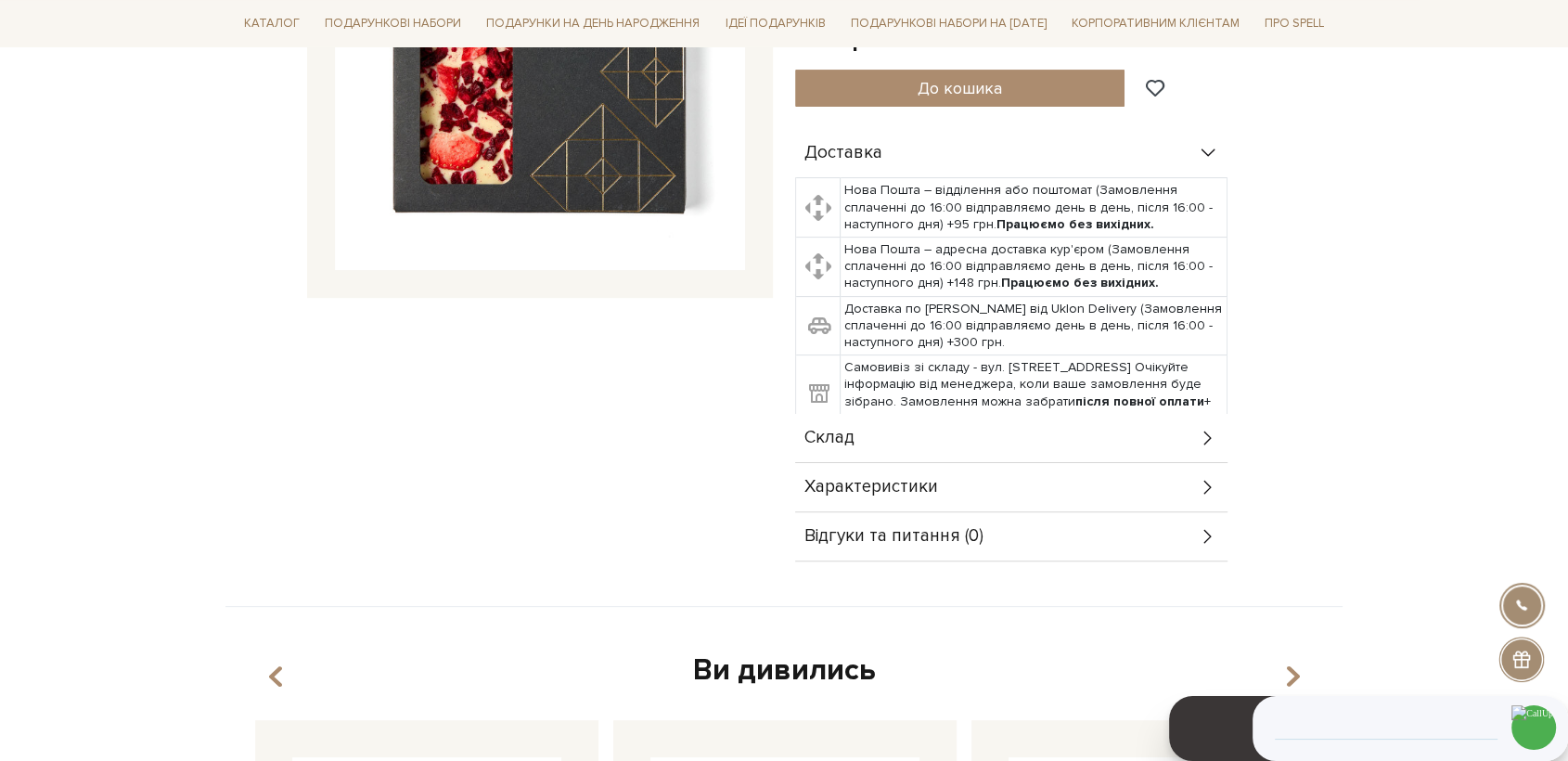
click at [903, 479] on span "Характеристики" at bounding box center [871, 487] width 133 height 16
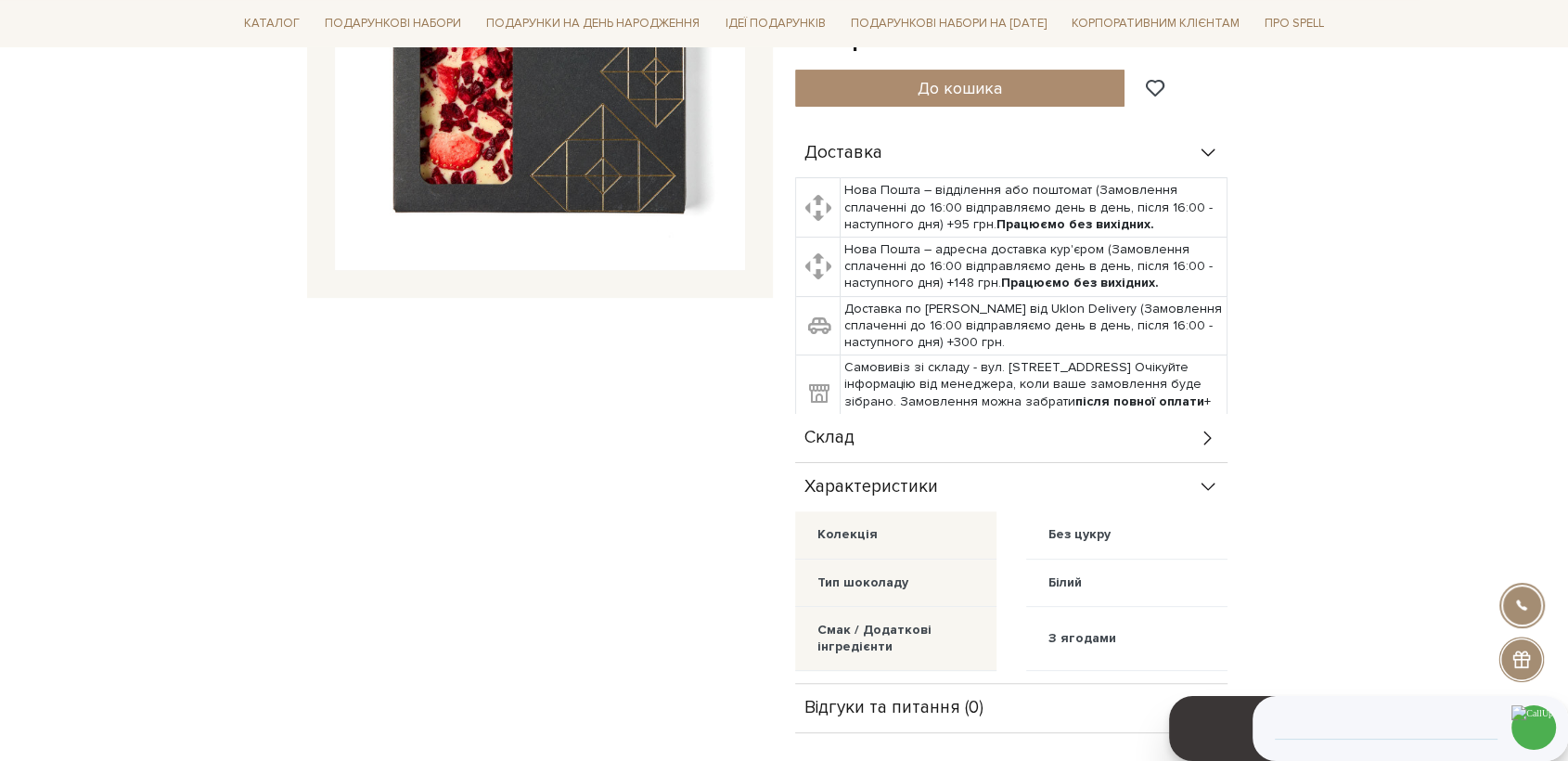
drag, startPoint x: 860, startPoint y: 395, endPoint x: 863, endPoint y: 407, distance: 12.4
click at [861, 413] on div "Склад" at bounding box center [1012, 437] width 433 height 48
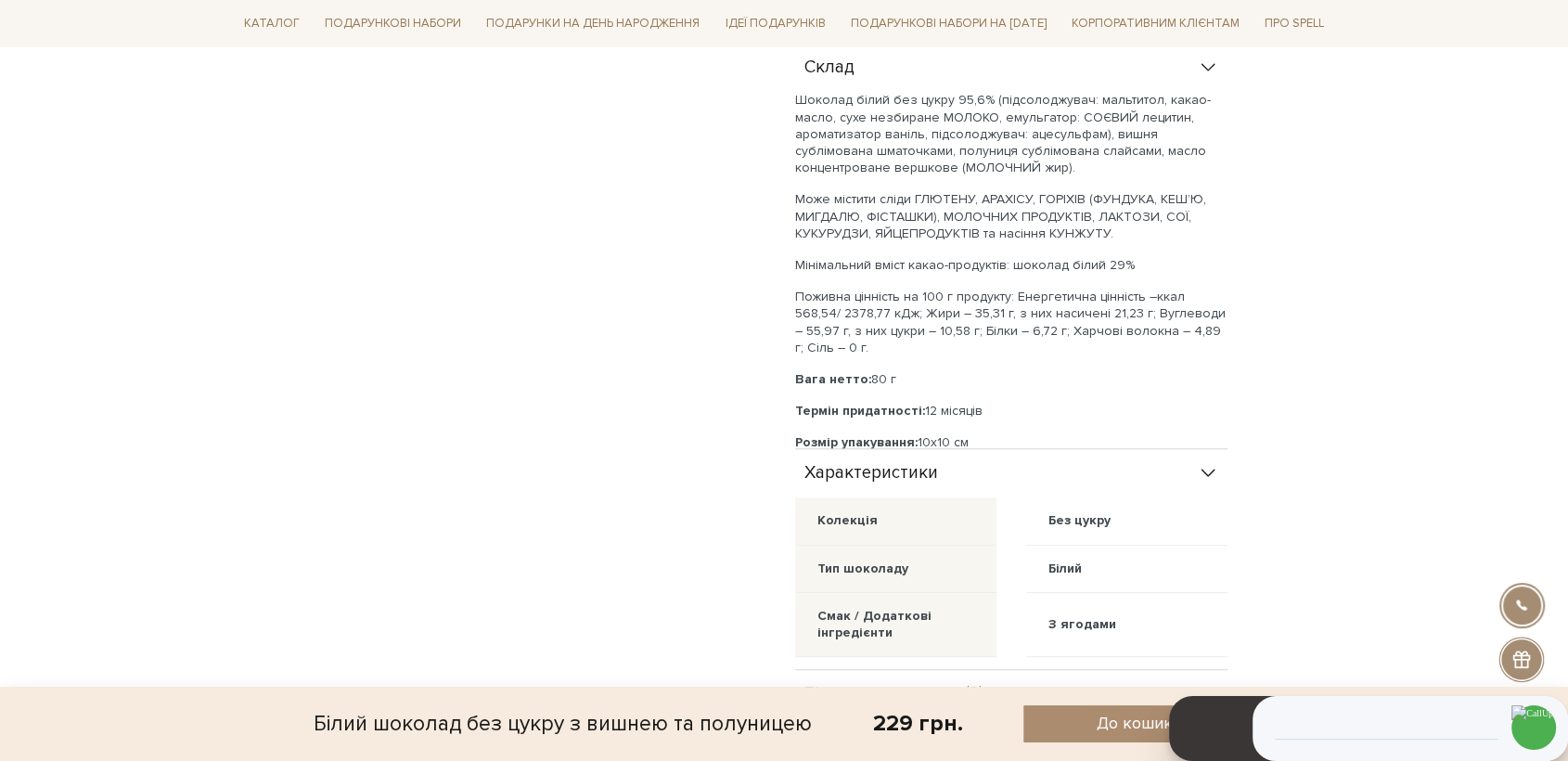
scroll to position [824, 0]
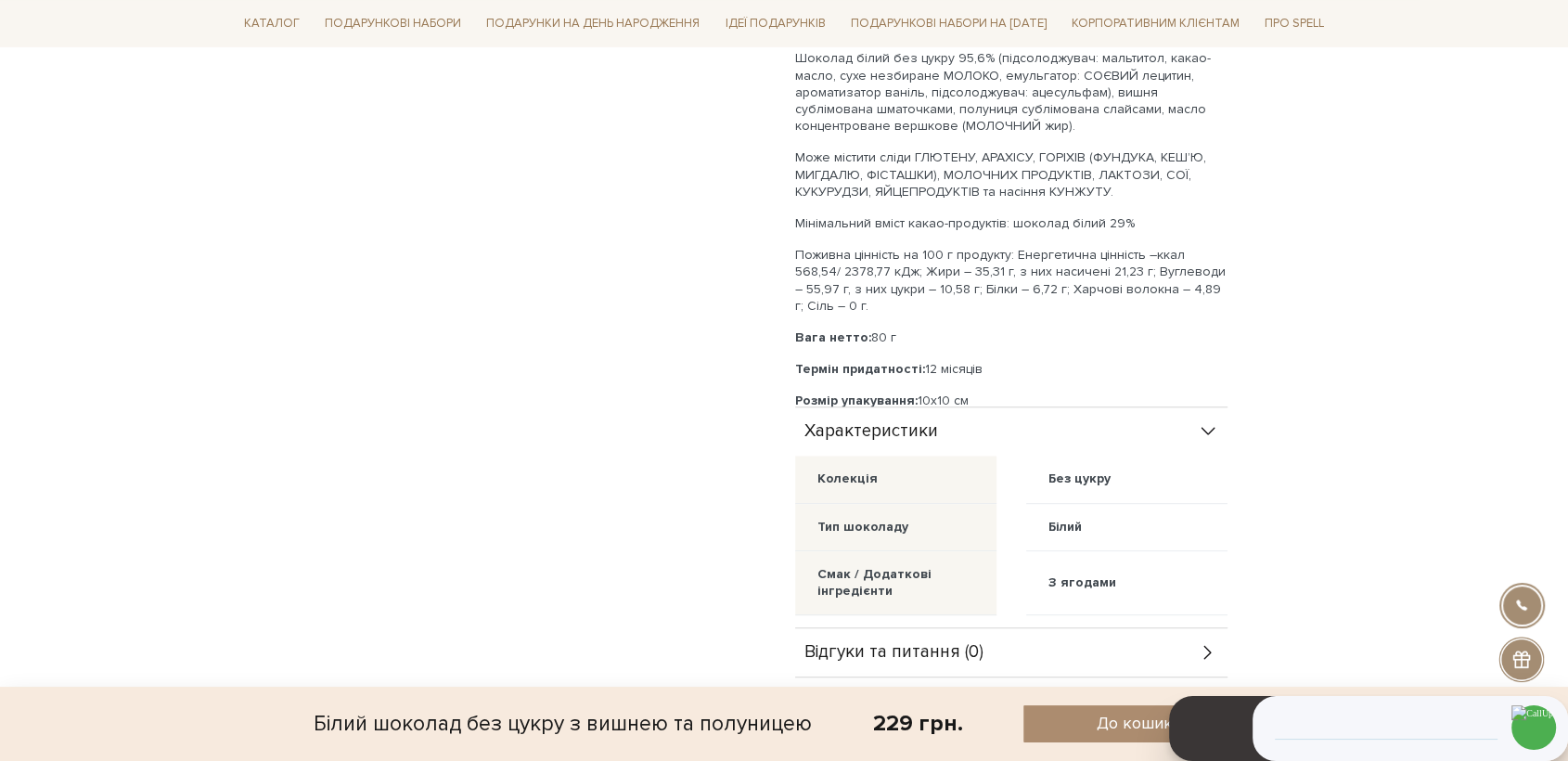
drag, startPoint x: 987, startPoint y: 351, endPoint x: 829, endPoint y: 135, distance: 267.6
click at [828, 135] on div "Шоколад білий без цукру 95,6% (підсолоджувач: мальтитол, какао-масло, сухе незб…" at bounding box center [1012, 230] width 433 height 359
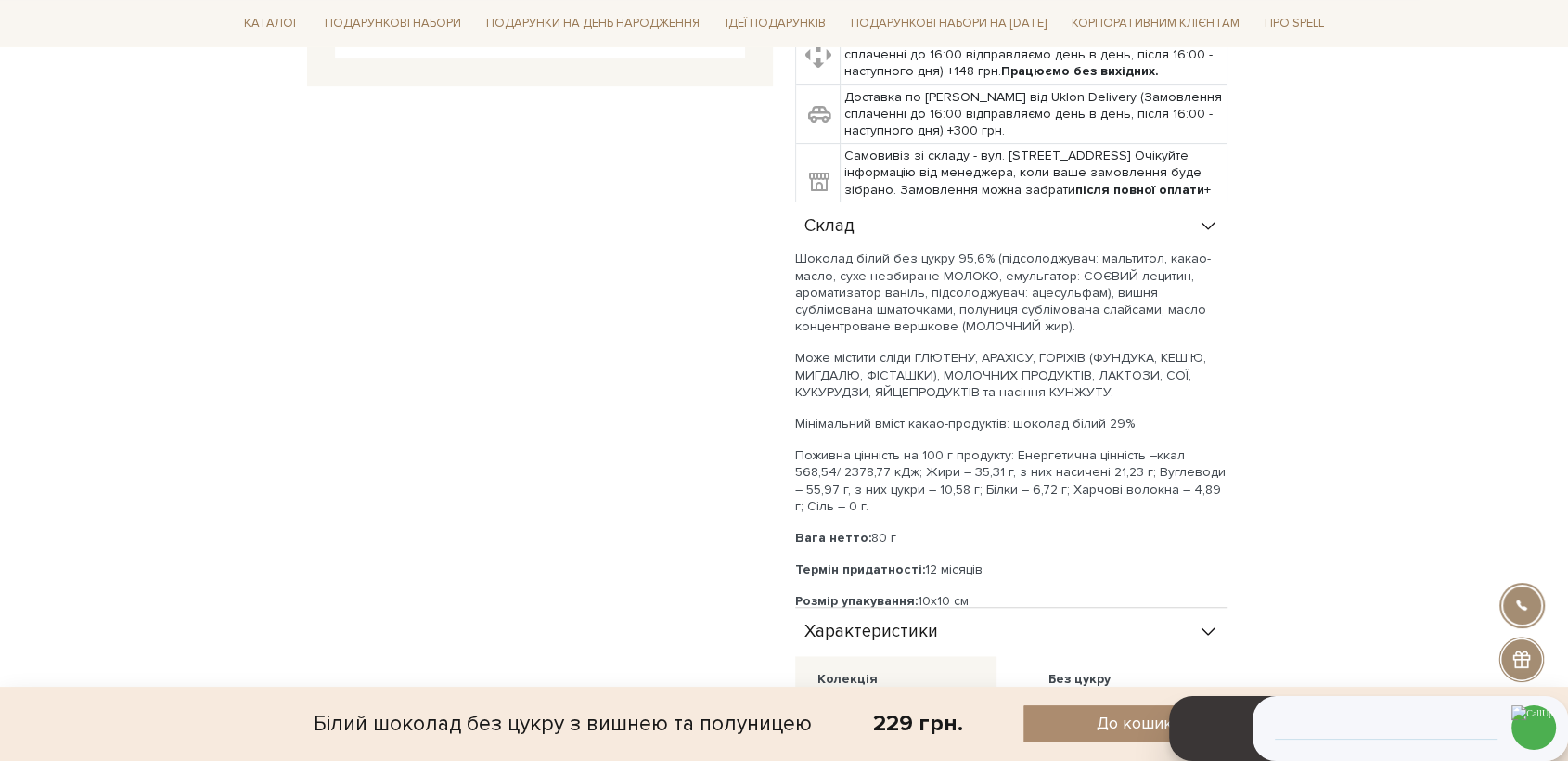
scroll to position [618, 0]
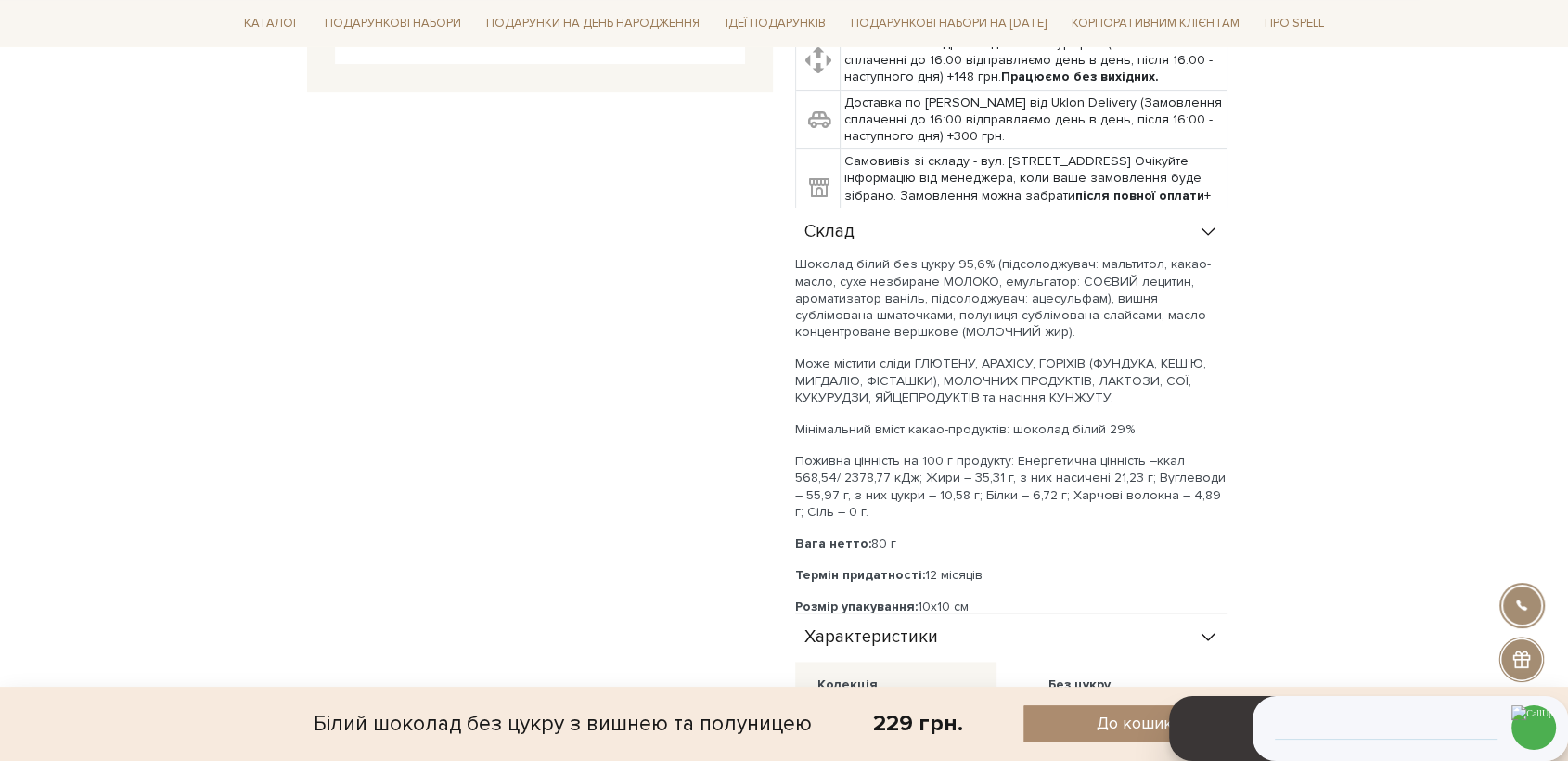
click at [1062, 598] on p "Розмір упакування: 10х10 см" at bounding box center [1012, 606] width 433 height 16
drag, startPoint x: 987, startPoint y: 558, endPoint x: 946, endPoint y: 575, distance: 44.4
click at [987, 598] on p "Розмір упакування: 10х10 см" at bounding box center [1012, 606] width 433 height 16
click at [935, 598] on p "Розмір упакування: 10х10 см" at bounding box center [1012, 606] width 433 height 16
drag, startPoint x: 971, startPoint y: 558, endPoint x: 794, endPoint y: 238, distance: 365.7
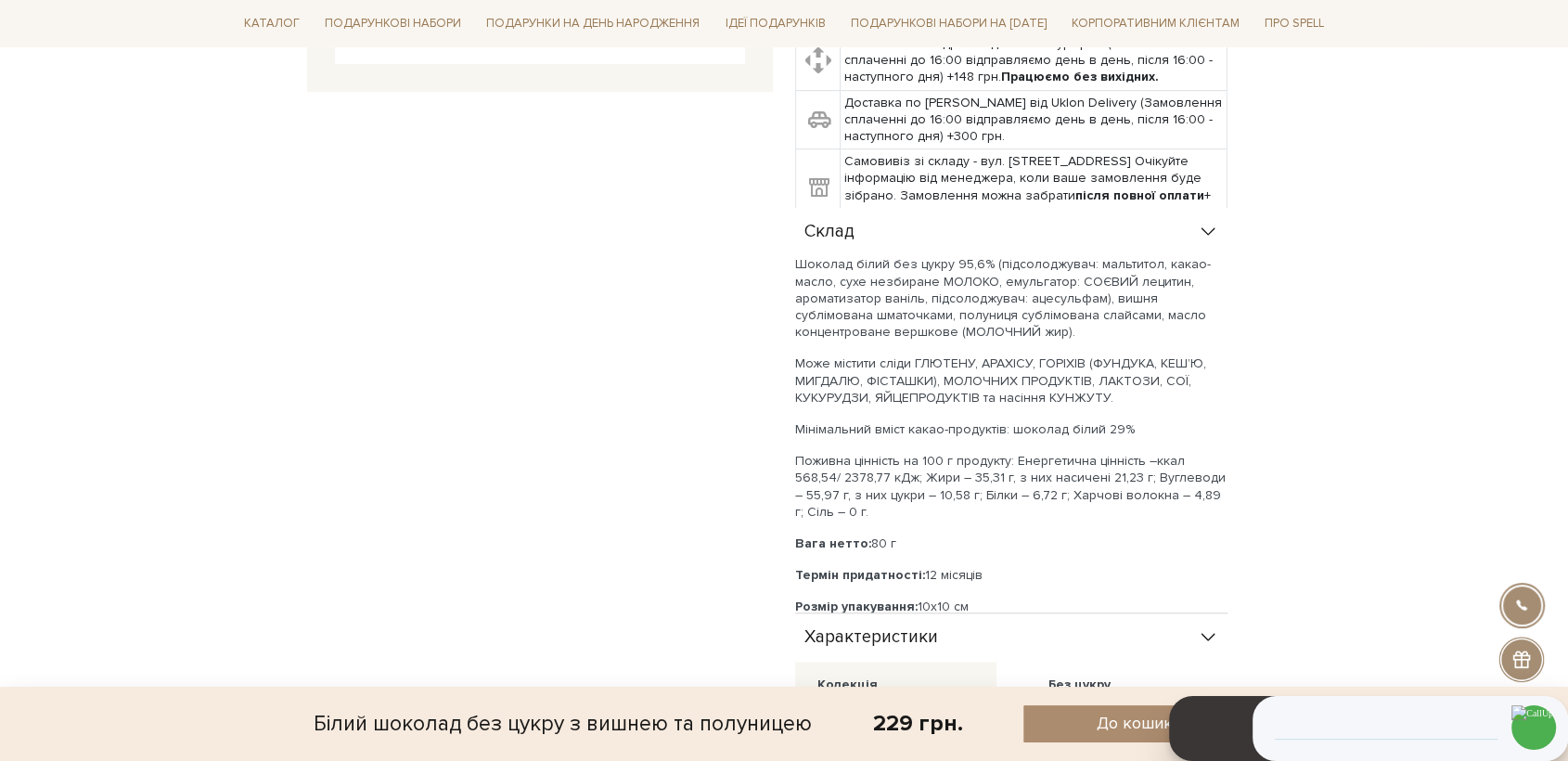
click at [795, 256] on div "Шоколад білий без цукру 95,6% (підсолоджувач: мальтитол, какао-масло, сухе незб…" at bounding box center [1012, 436] width 433 height 359
copy div "Шоколад білий без цукру 95,6% (підсолоджувач: мальтитол, какао-масло, сухе незб…"
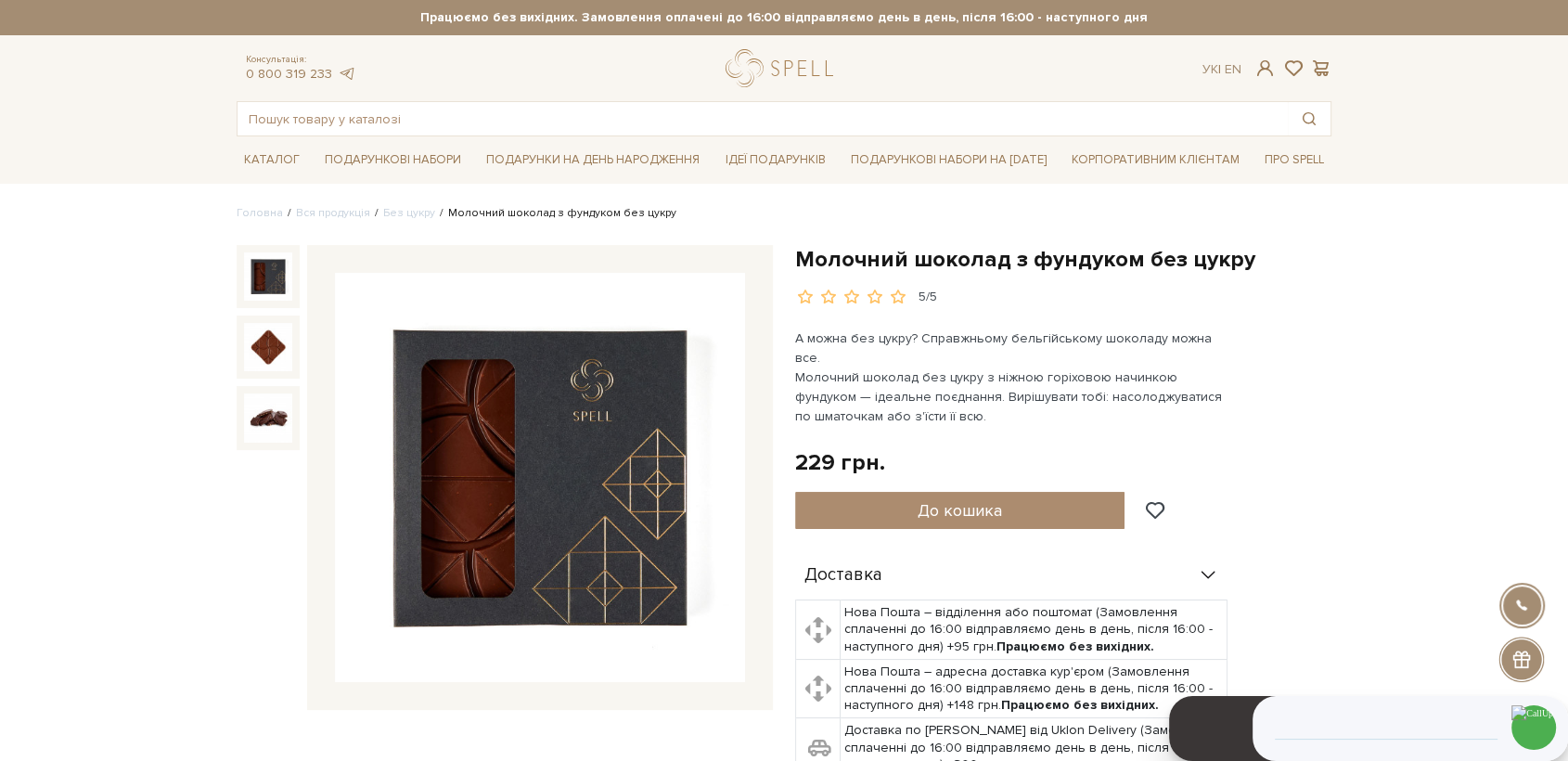
click at [626, 407] on img at bounding box center [540, 477] width 411 height 410
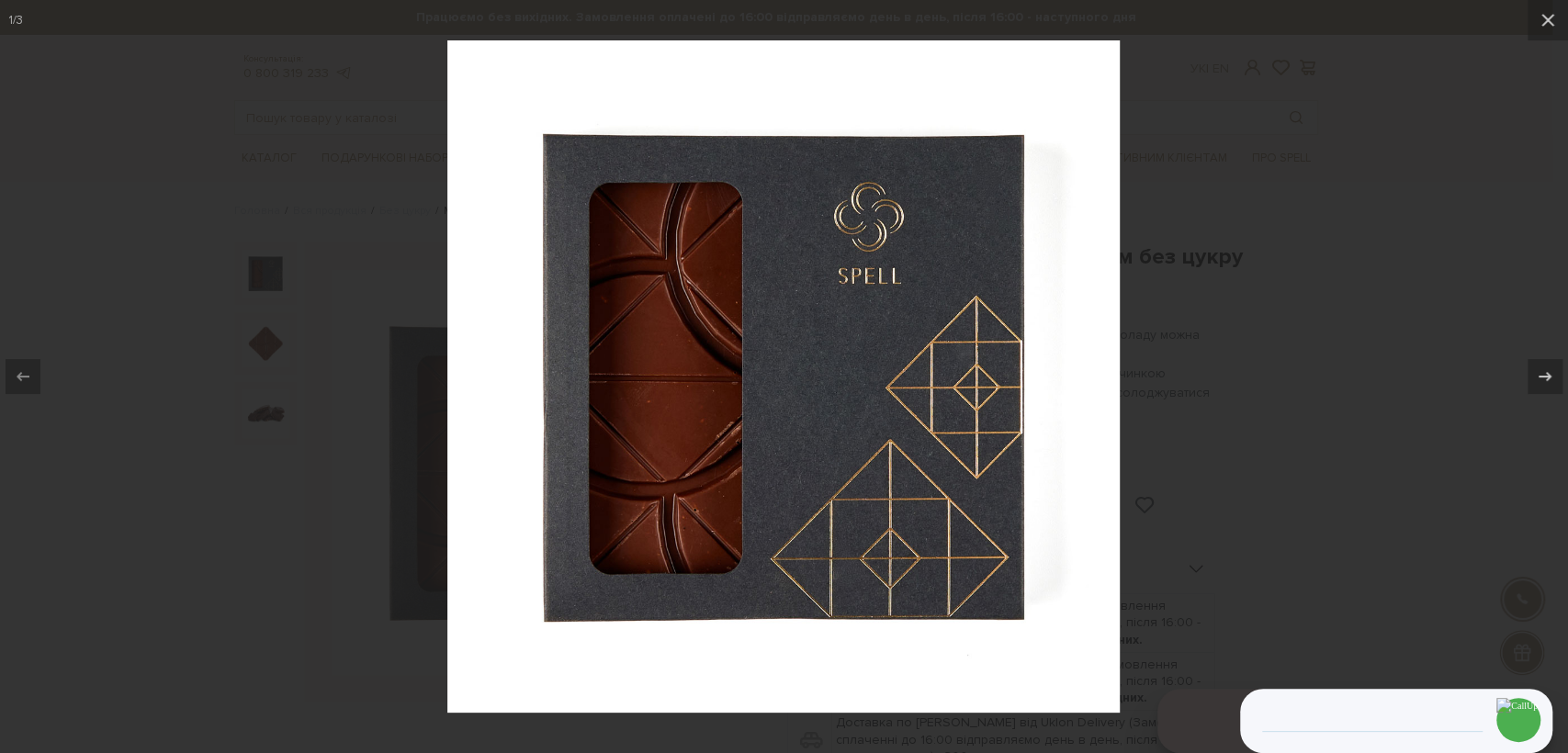
click at [1302, 276] on div at bounding box center [784, 376] width 1568 height 753
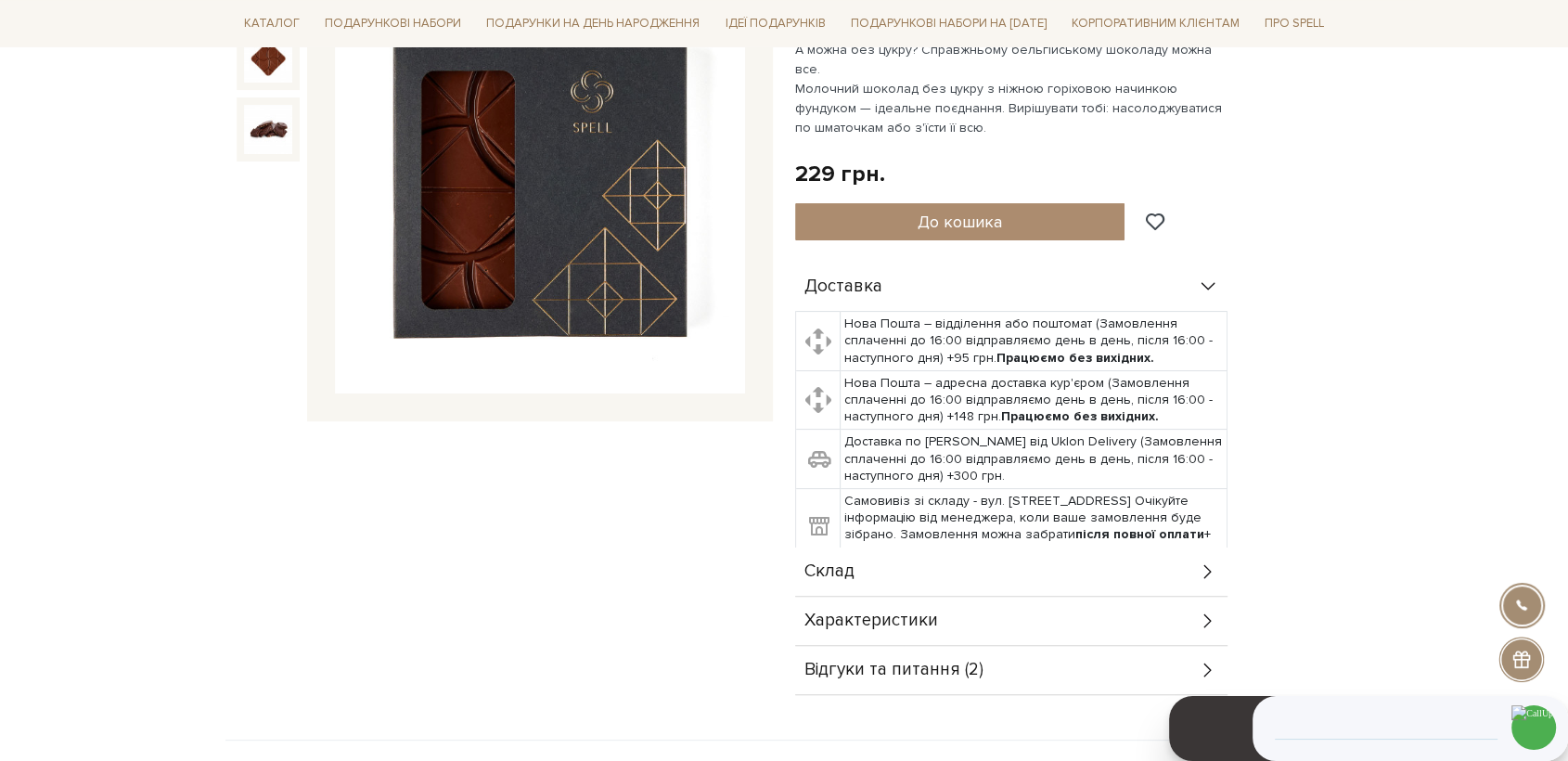
scroll to position [515, 0]
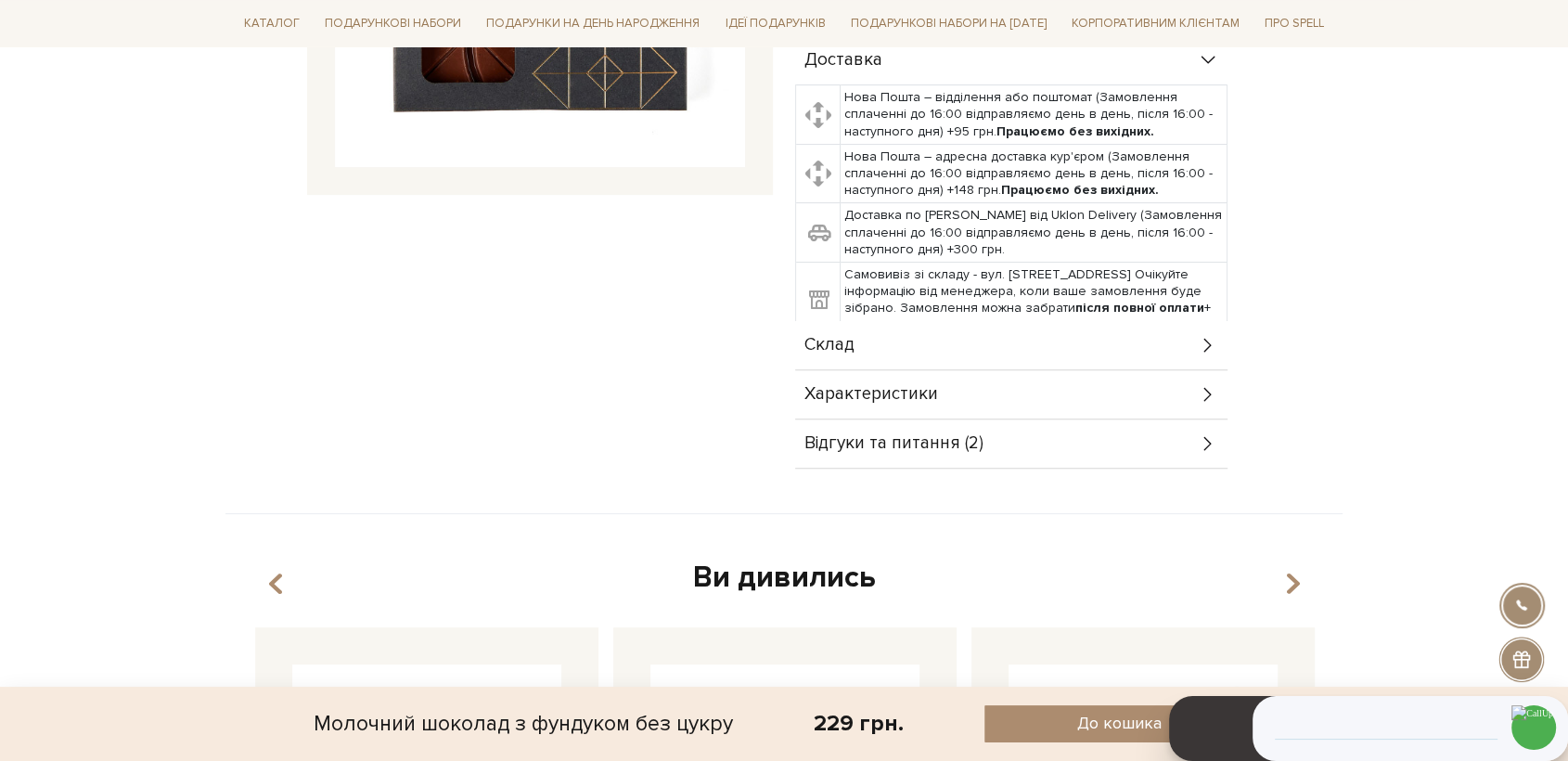
drag, startPoint x: 879, startPoint y: 358, endPoint x: 891, endPoint y: 369, distance: 16.3
click at [880, 370] on div "Характеристики" at bounding box center [1012, 394] width 433 height 48
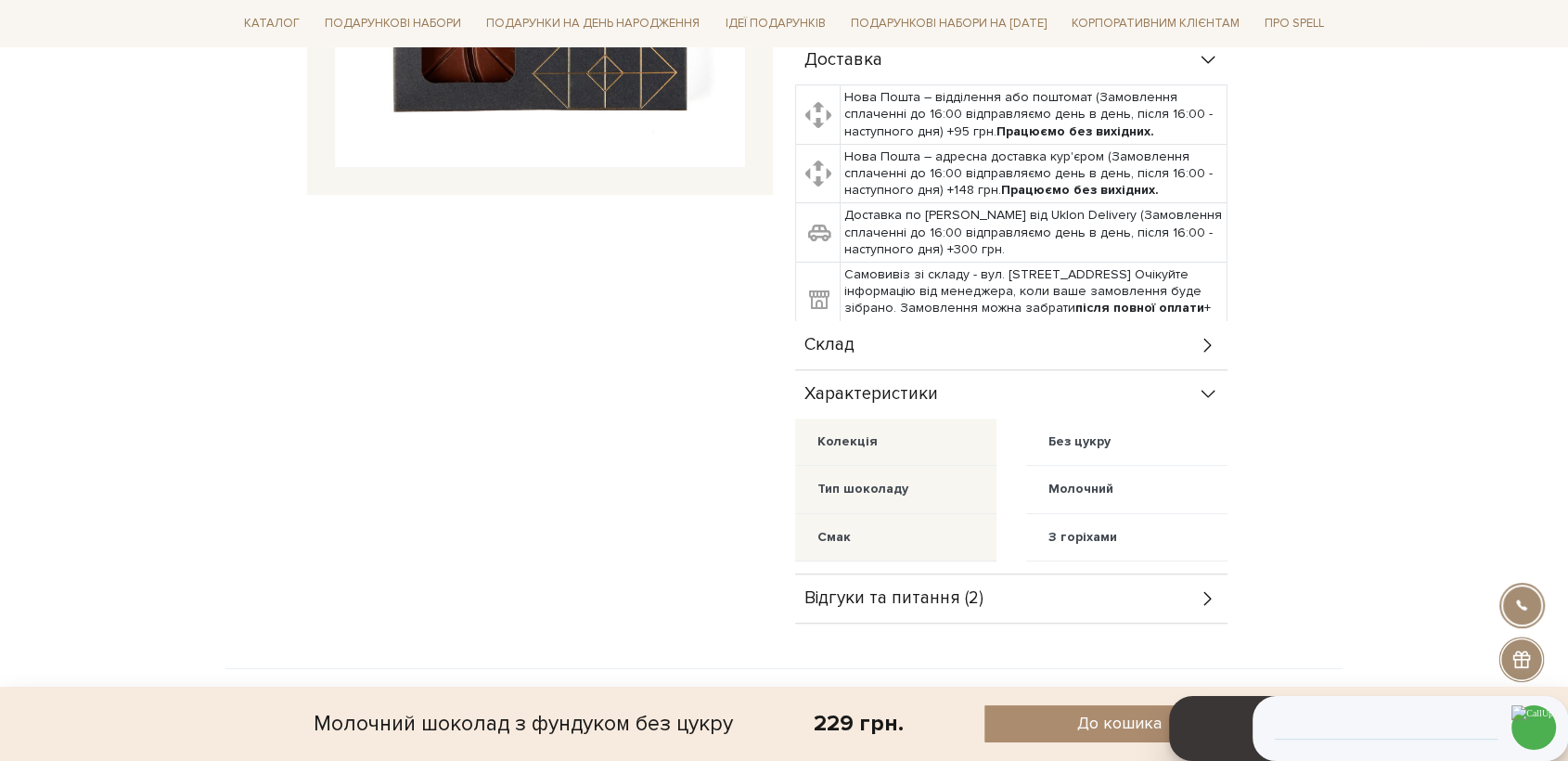
drag, startPoint x: 889, startPoint y: 333, endPoint x: 889, endPoint y: 345, distance: 12.0
click at [888, 333] on div "Склад" at bounding box center [1012, 345] width 433 height 48
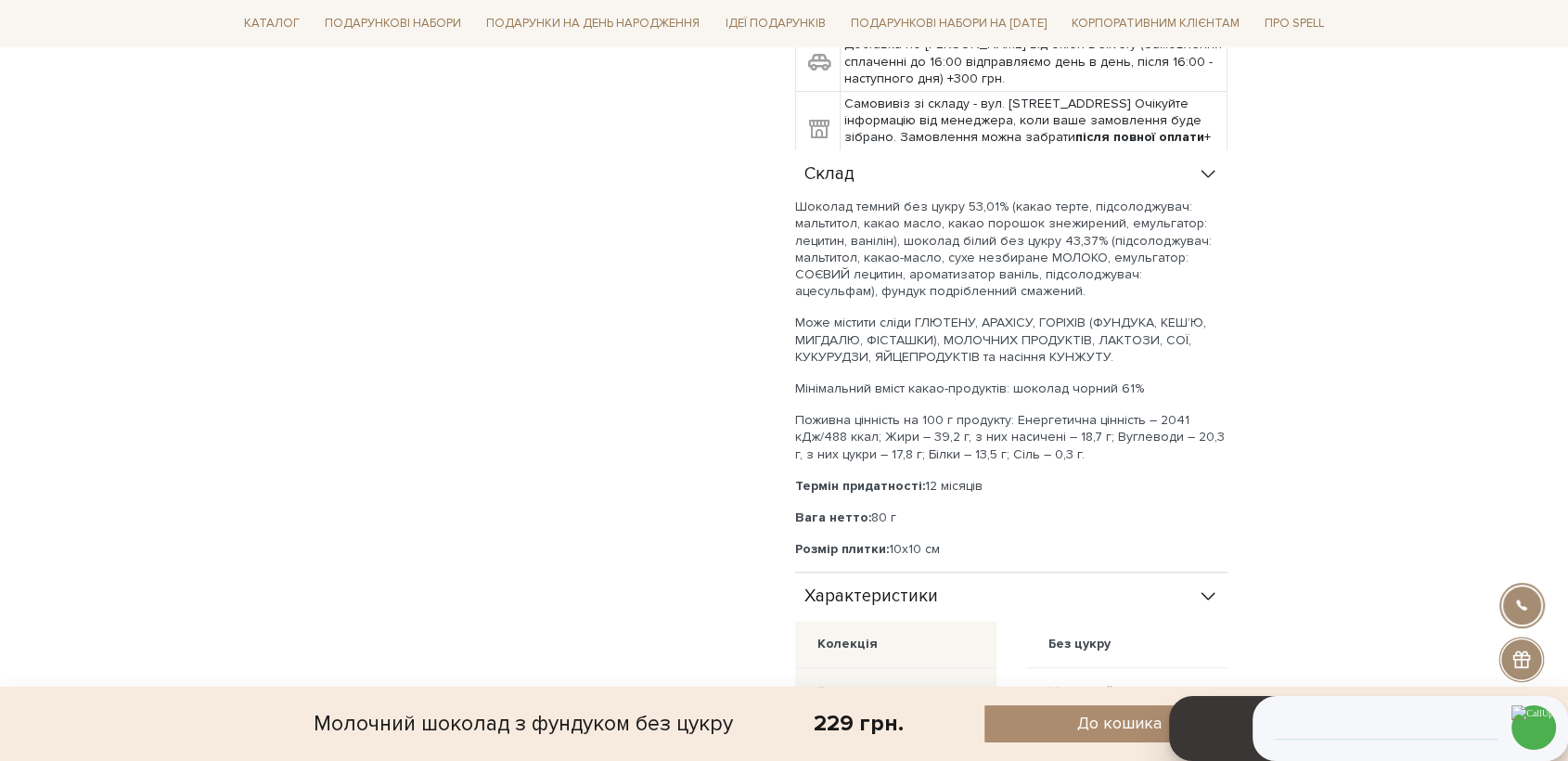
scroll to position [720, 0]
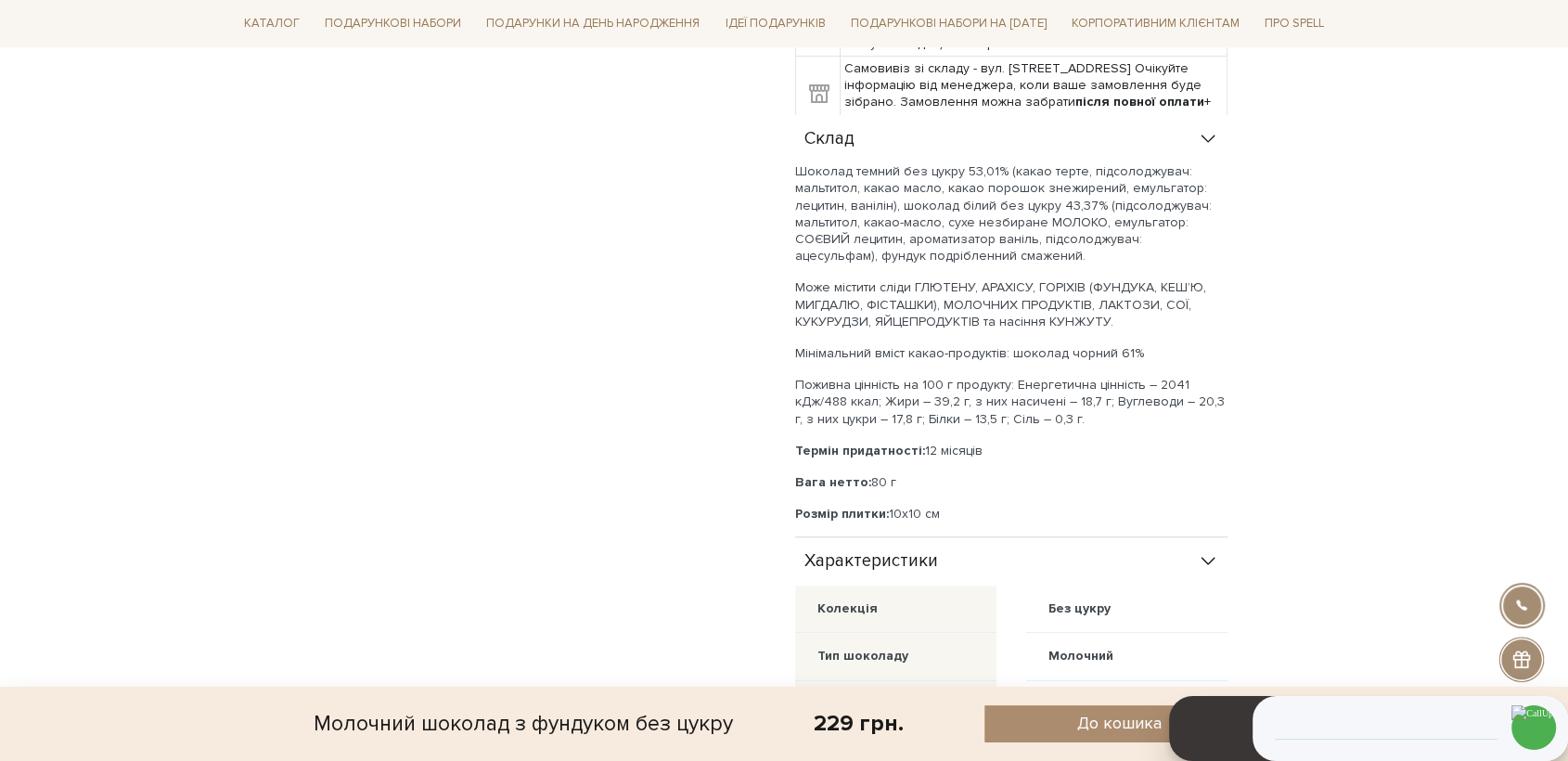
drag, startPoint x: 945, startPoint y: 492, endPoint x: 792, endPoint y: 153, distance: 371.9
click at [792, 153] on div "Молочний шоколад з фундуком без цукру 5/5 А можна без цукру? Справжньому бельгі…" at bounding box center [1064, 157] width 558 height 1267
copy div "Loremip dolors ame conse 33,13% (adipi elits, doeiusmodtemp: incididun, utlab e…"
